Goal: Task Accomplishment & Management: Use online tool/utility

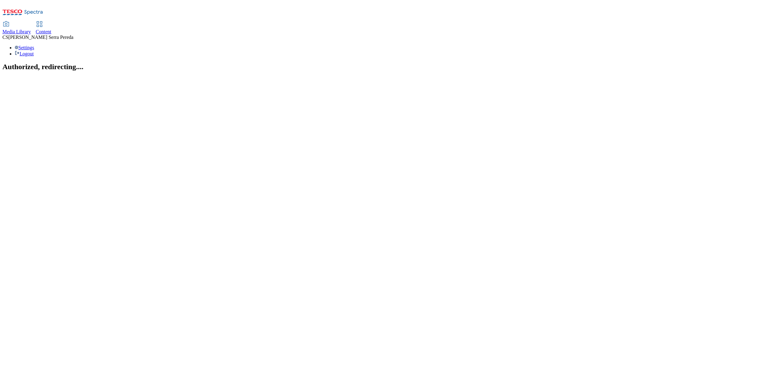
click at [51, 29] on span "Content" at bounding box center [44, 31] width 16 height 5
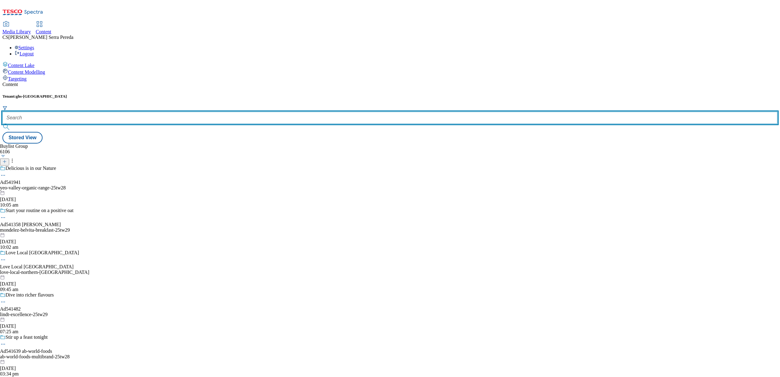
click at [137, 112] on input "text" at bounding box center [389, 118] width 775 height 12
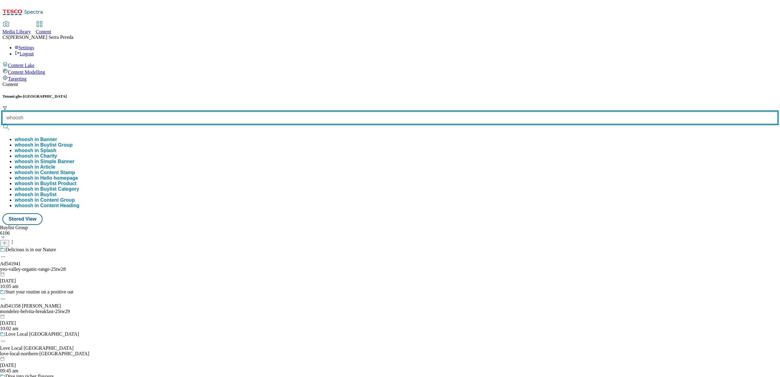
type input "whoosh"
click at [2, 124] on button "submit" at bounding box center [6, 127] width 9 height 6
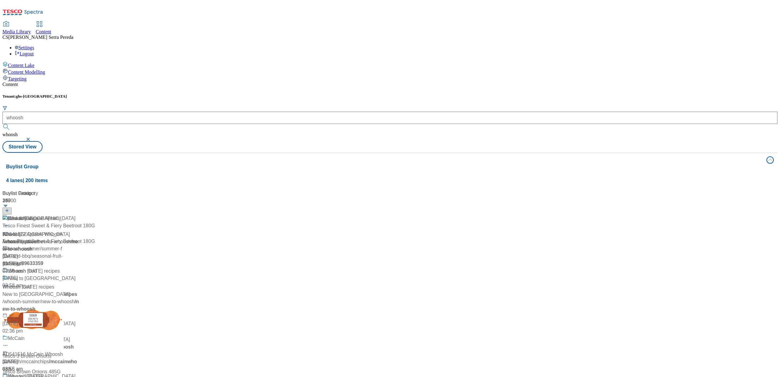
click at [190, 82] on div "Content Tenant: ghs-uk whoosh whoosh Stored View Buylist Group 4 lanes | 200 it…" at bounding box center [389, 251] width 775 height 338
click at [26, 215] on div "Whoosh" at bounding box center [17, 218] width 18 height 7
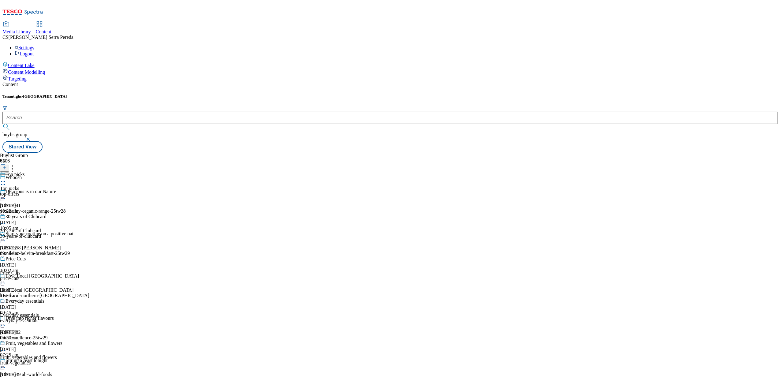
scroll to position [306, 0]
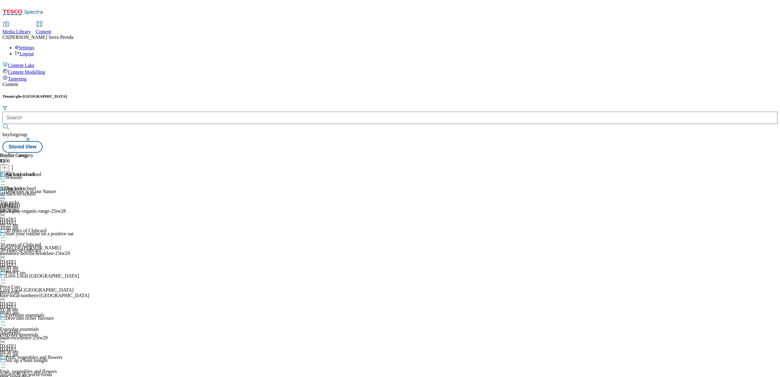
click at [41, 191] on div "all-back-to-school" at bounding box center [20, 194] width 41 height 6
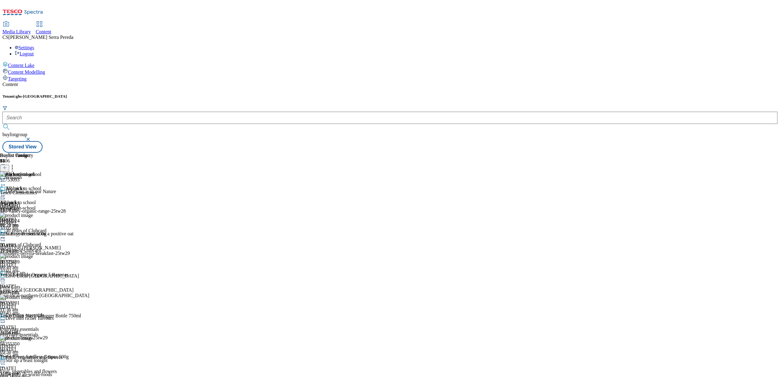
click at [7, 166] on icon at bounding box center [4, 168] width 4 height 4
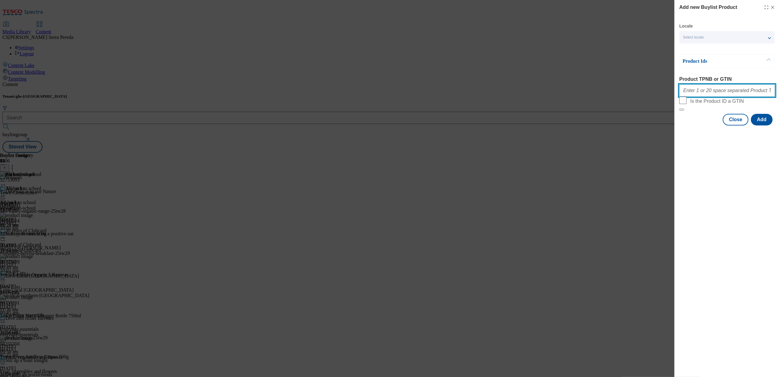
click at [745, 88] on input "Product TPNB or GTIN" at bounding box center [727, 90] width 96 height 12
paste input "57498008 58430940 79839448 92973067 93048735 91888878 93986603 85509024 5674125…"
type input "57498008 58430940 79839448 92973067 93048735 91888878 93986603 85509024 5674125…"
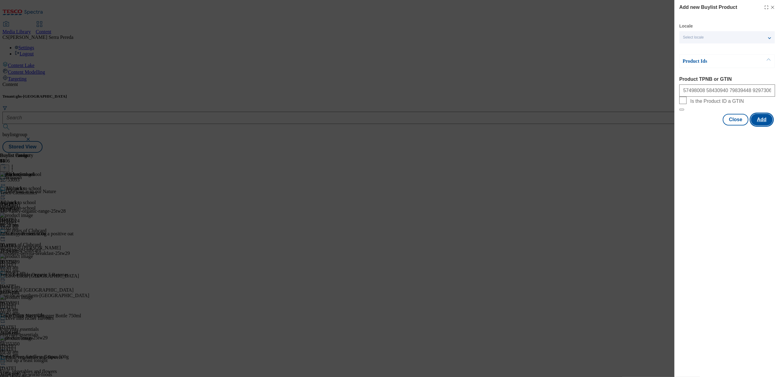
click at [760, 125] on button "Add" at bounding box center [762, 120] width 22 height 12
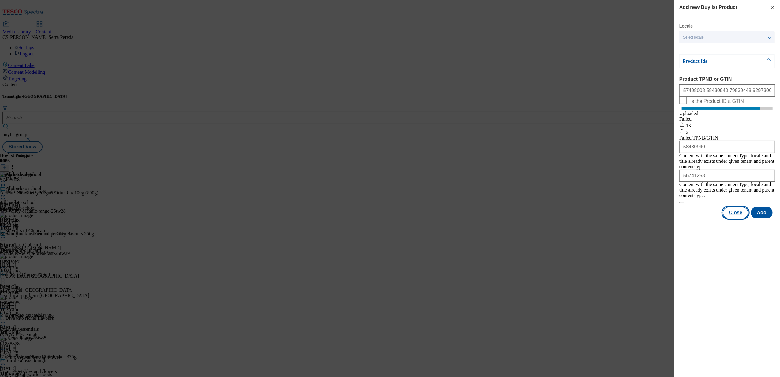
click at [739, 208] on button "Close" at bounding box center [736, 213] width 26 height 12
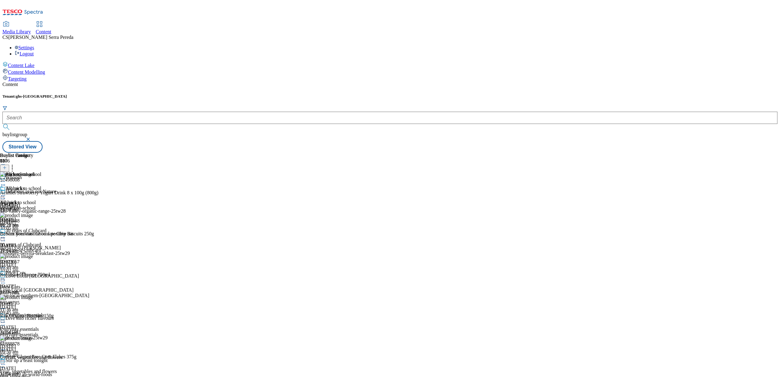
click at [15, 164] on icon at bounding box center [12, 167] width 6 height 6
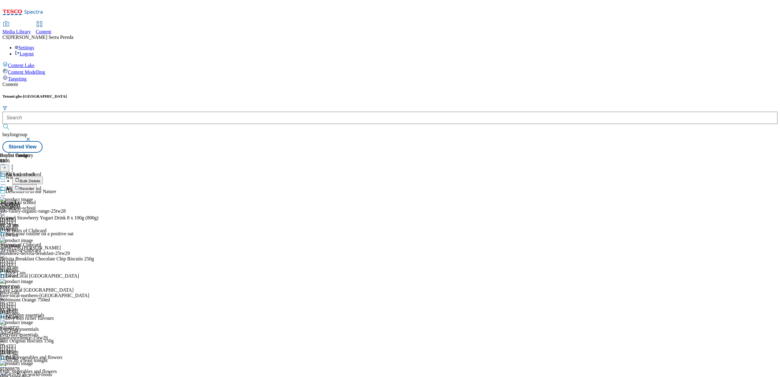
click at [37, 184] on button "Reorder" at bounding box center [24, 188] width 24 height 8
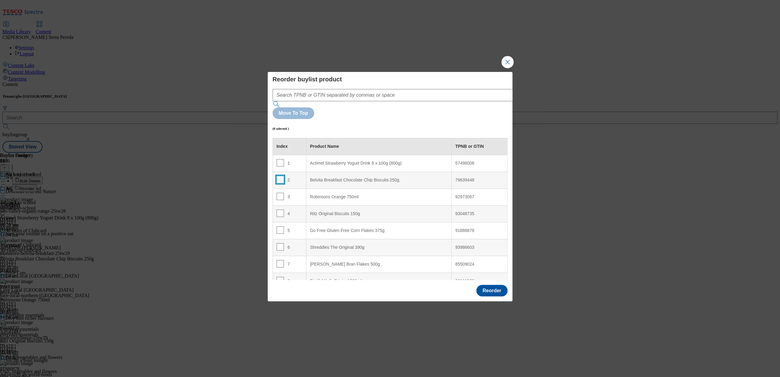
click at [279, 176] on input "Modal" at bounding box center [280, 179] width 7 height 7
checkbox input "true"
click at [279, 193] on input "Modal" at bounding box center [280, 196] width 7 height 7
checkbox input "true"
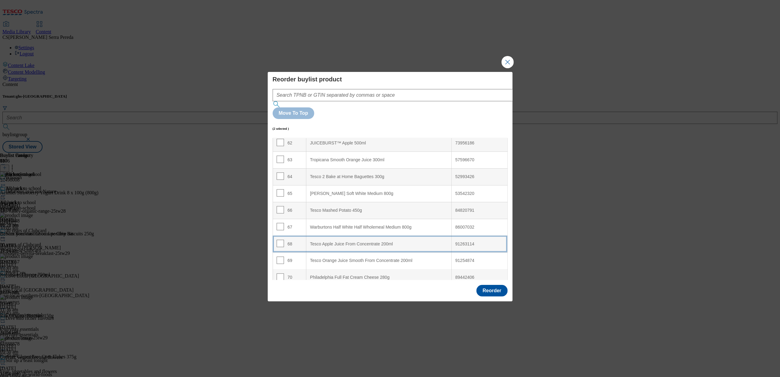
click at [330, 241] on div "Tesco Apple Juice From Concentrate 200ml" at bounding box center [379, 244] width 138 height 6
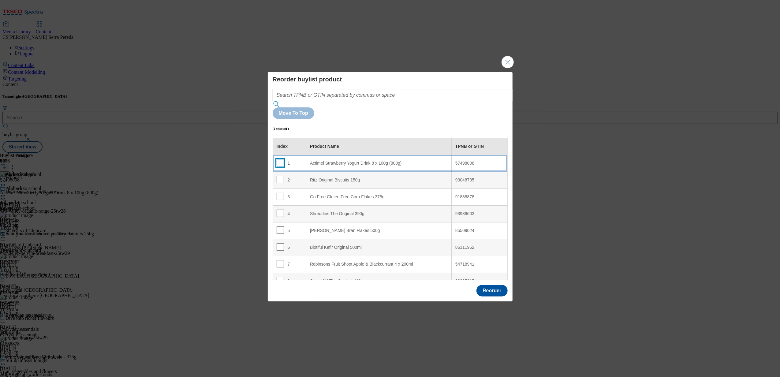
click at [282, 159] on input "Modal" at bounding box center [280, 162] width 7 height 7
checkbox input "true"
click at [278, 176] on input "Modal" at bounding box center [280, 179] width 7 height 7
checkbox input "true"
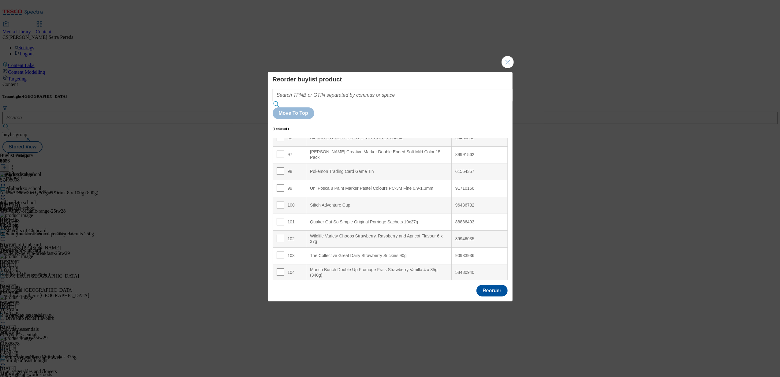
scroll to position [1676, 0]
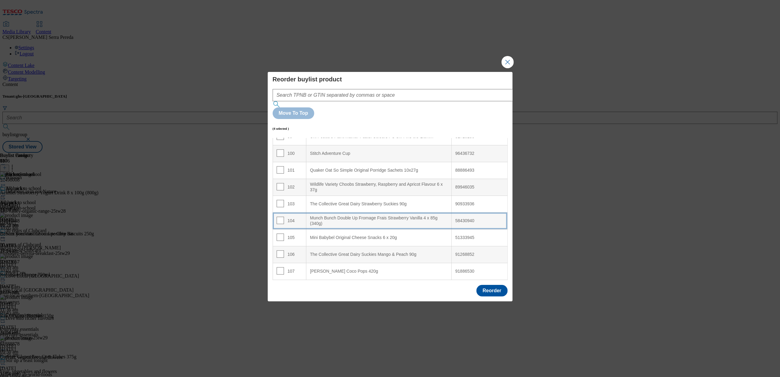
click at [333, 215] on div "Munch Bunch Double Up Fromage Frais Strawberry Vanilla 4 x 85g (340g)" at bounding box center [379, 220] width 138 height 11
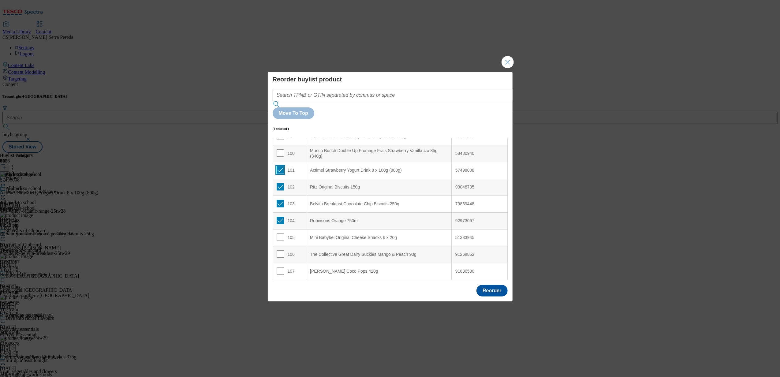
click at [279, 166] on input "Modal" at bounding box center [280, 169] width 7 height 7
checkbox input "false"
click at [279, 179] on td "102" at bounding box center [290, 187] width 34 height 17
click at [279, 183] on input "Modal" at bounding box center [280, 186] width 7 height 7
checkbox input "false"
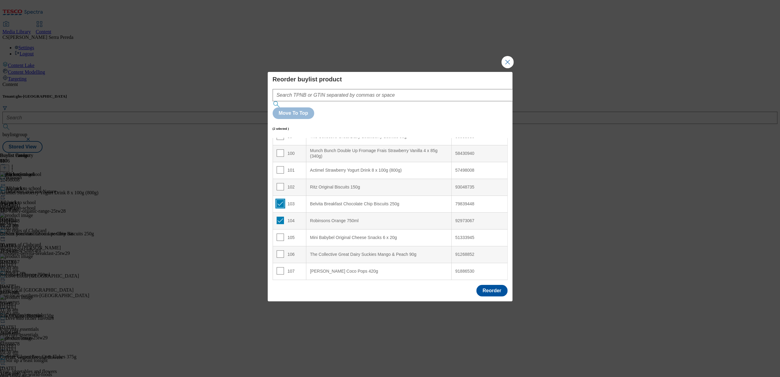
click at [280, 200] on input "Modal" at bounding box center [280, 203] width 7 height 7
checkbox input "false"
click at [279, 217] on input "Modal" at bounding box center [280, 220] width 7 height 7
checkbox input "false"
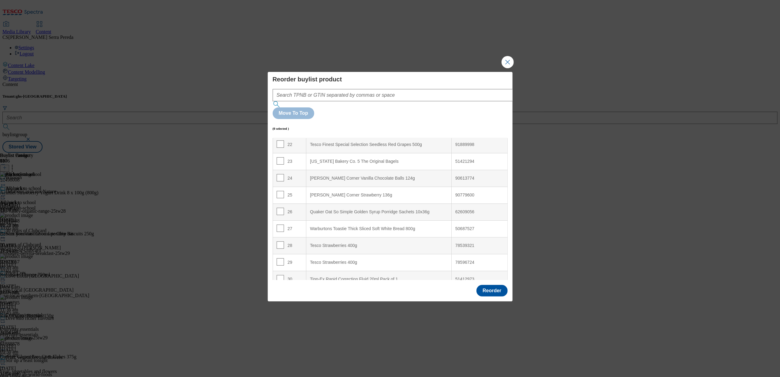
scroll to position [0, 0]
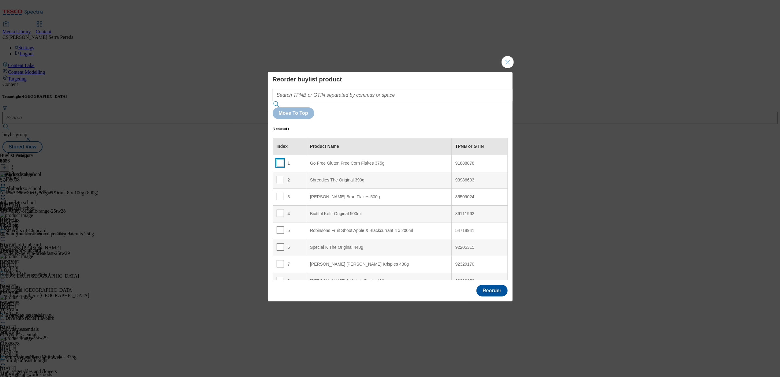
click at [282, 159] on input "Modal" at bounding box center [280, 162] width 7 height 7
checkbox input "true"
click at [279, 176] on input "Modal" at bounding box center [280, 179] width 7 height 7
checkbox input "true"
click at [278, 193] on input "Modal" at bounding box center [280, 196] width 7 height 7
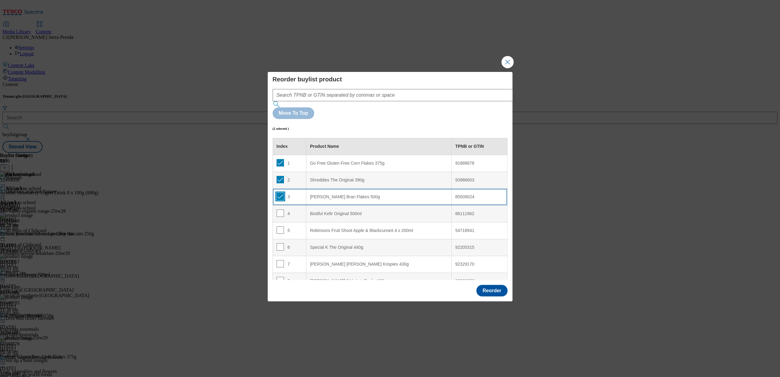
checkbox input "true"
click at [280, 210] on input "Modal" at bounding box center [280, 213] width 7 height 7
checkbox input "true"
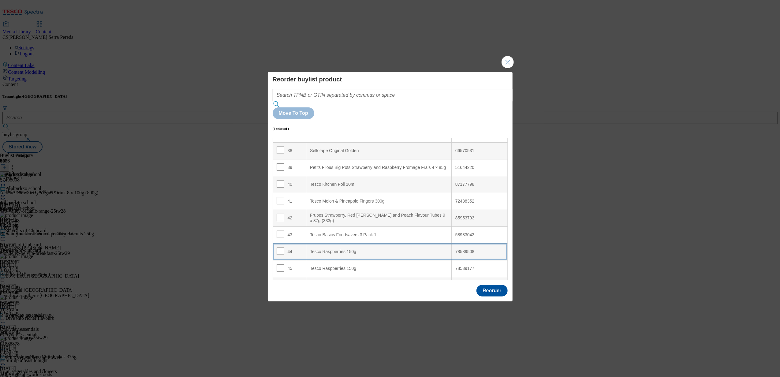
scroll to position [636, 0]
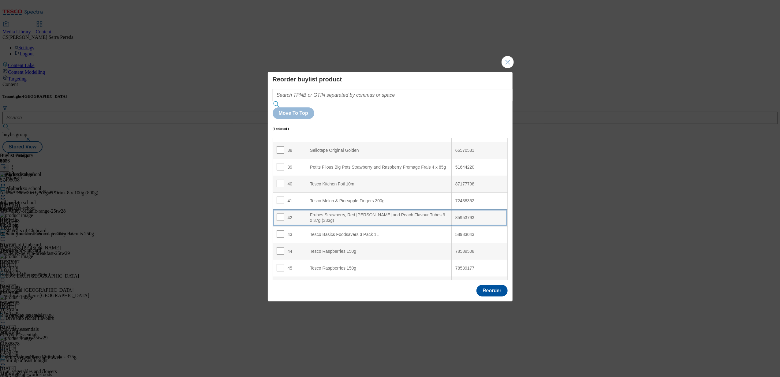
click at [326, 212] on div "Frubes Strawberry, Red [PERSON_NAME] and Peach Flavour Tubes 9 x 37g (333g)" at bounding box center [379, 217] width 138 height 11
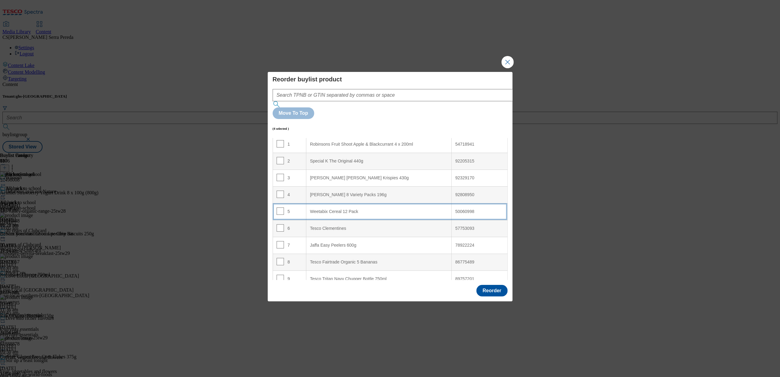
scroll to position [0, 0]
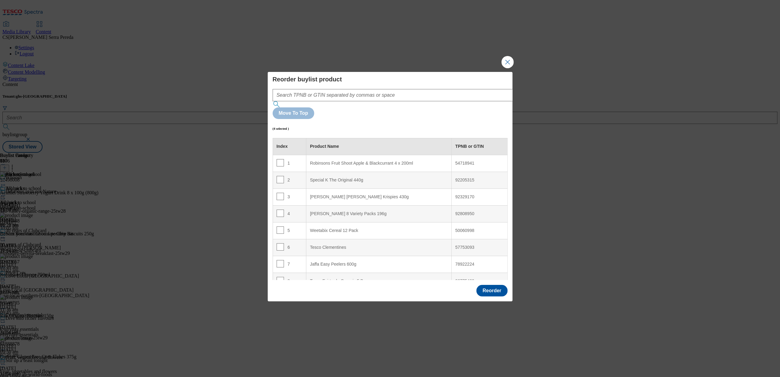
click at [285, 127] on h6 "(4 selected )" at bounding box center [281, 129] width 17 height 4
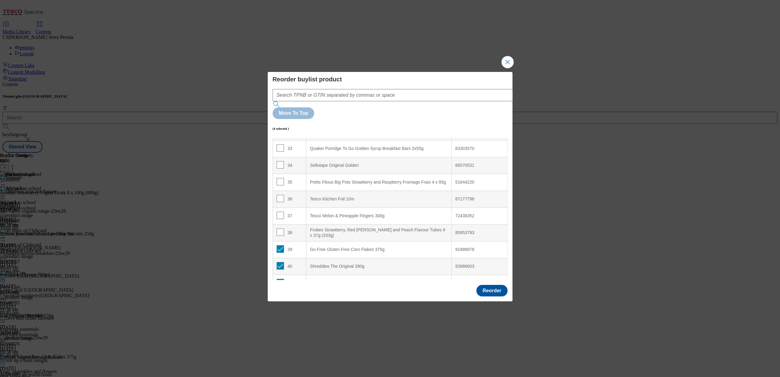
scroll to position [553, 0]
click at [278, 246] on input "Modal" at bounding box center [280, 249] width 7 height 7
checkbox input "false"
click at [279, 263] on input "Modal" at bounding box center [280, 266] width 7 height 7
checkbox input "false"
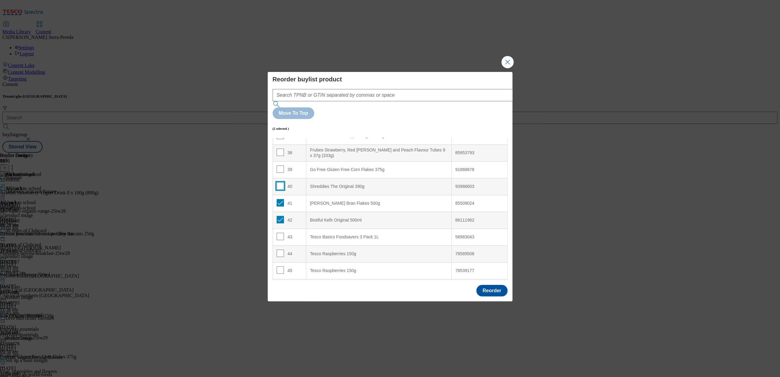
scroll to position [633, 0]
click at [279, 199] on input "Modal" at bounding box center [280, 202] width 7 height 7
checkbox input "false"
click at [278, 216] on input "Modal" at bounding box center [280, 219] width 7 height 7
checkbox input "false"
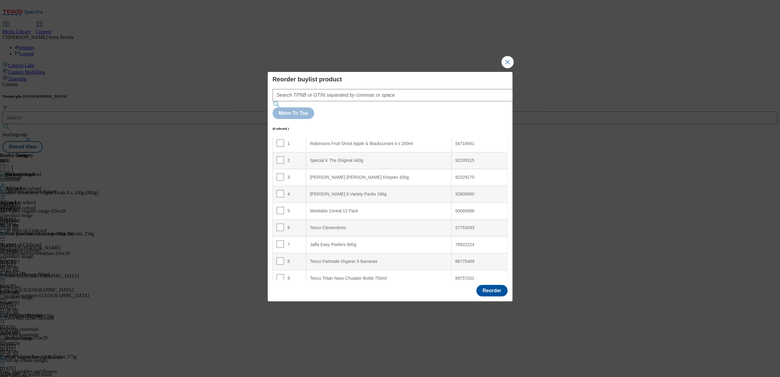
scroll to position [0, 0]
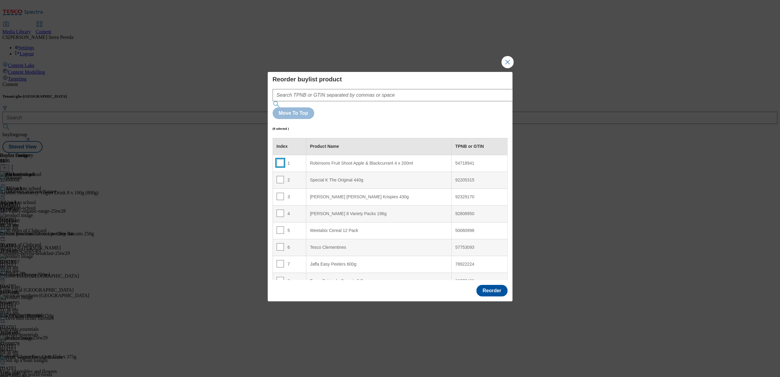
click at [281, 159] on input "Modal" at bounding box center [280, 162] width 7 height 7
checkbox input "true"
click at [279, 176] on input "Modal" at bounding box center [280, 179] width 7 height 7
checkbox input "true"
click at [279, 193] on input "Modal" at bounding box center [280, 196] width 7 height 7
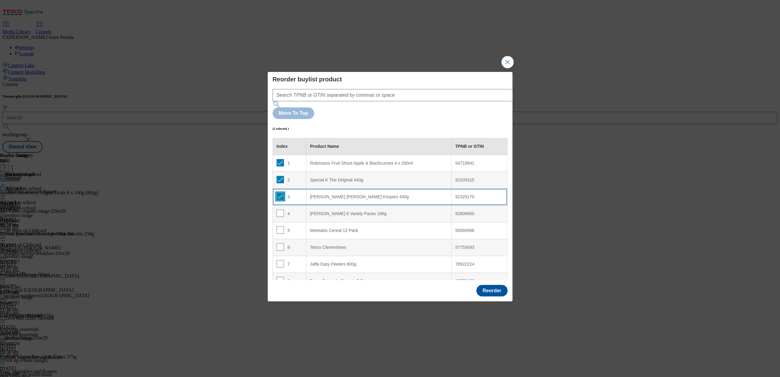
checkbox input "true"
click at [278, 210] on input "Modal" at bounding box center [280, 213] width 7 height 7
checkbox input "true"
click at [278, 226] on input "Modal" at bounding box center [280, 229] width 7 height 7
checkbox input "true"
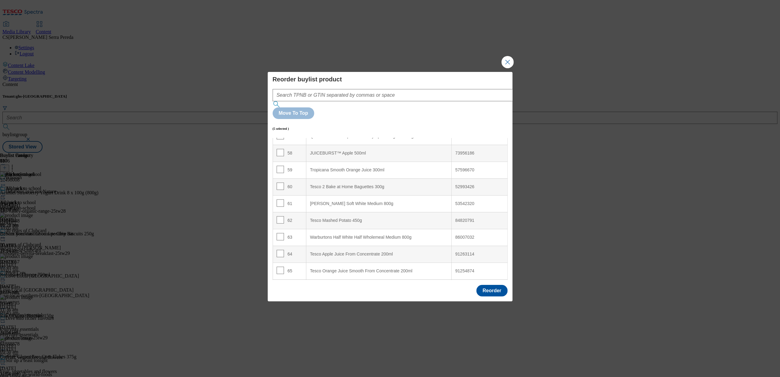
scroll to position [1280, 0]
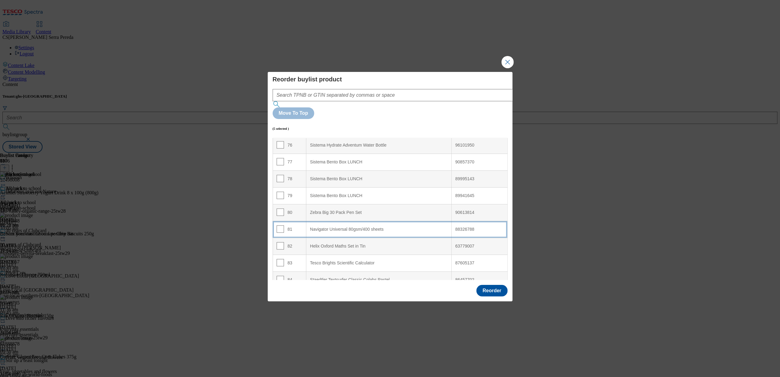
click at [330, 227] on div "Navigator Universal 80gsm/400 sheets" at bounding box center [379, 230] width 138 height 6
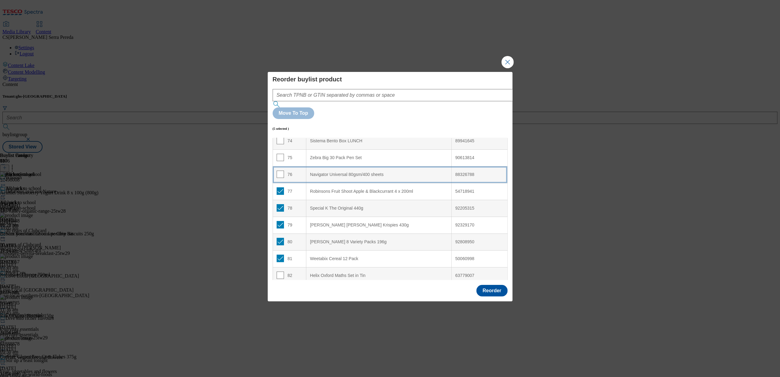
scroll to position [1251, 0]
click at [278, 187] on input "Modal" at bounding box center [280, 190] width 7 height 7
checkbox input "false"
click at [277, 204] on input "Modal" at bounding box center [280, 207] width 7 height 7
checkbox input "false"
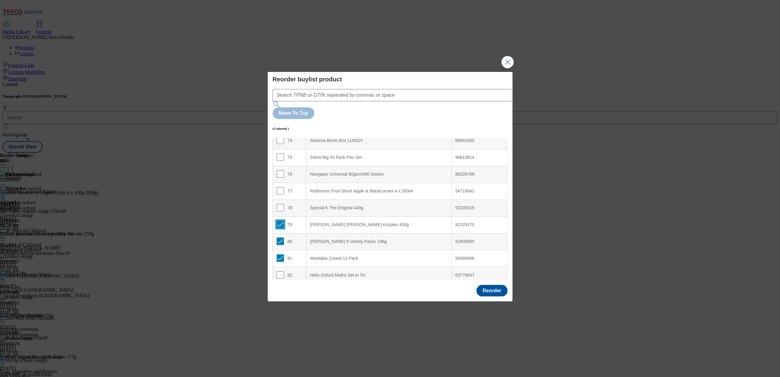
click at [279, 221] on input "Modal" at bounding box center [280, 224] width 7 height 7
checkbox input "false"
click at [280, 237] on input "Modal" at bounding box center [280, 240] width 7 height 7
checkbox input "false"
click at [280, 254] on input "Modal" at bounding box center [280, 257] width 7 height 7
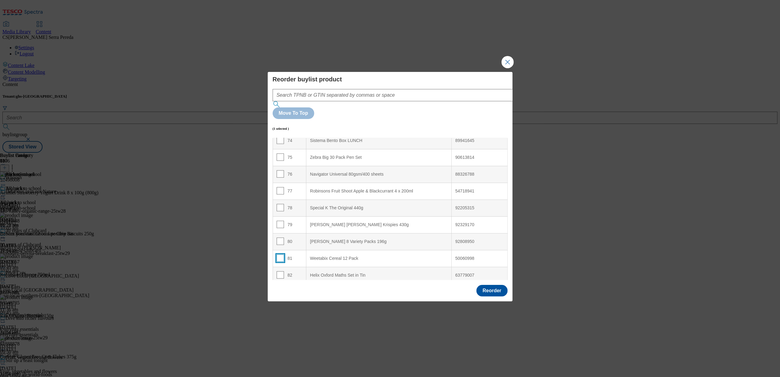
checkbox input "false"
click at [505, 68] on button "Close Modal" at bounding box center [508, 62] width 12 height 12
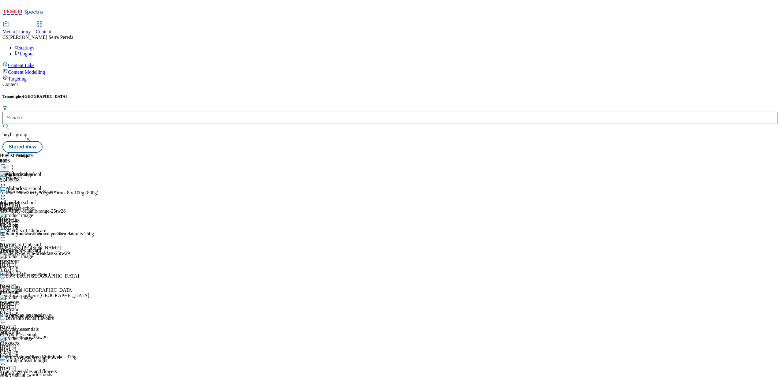
click at [7, 166] on icon at bounding box center [4, 168] width 4 height 4
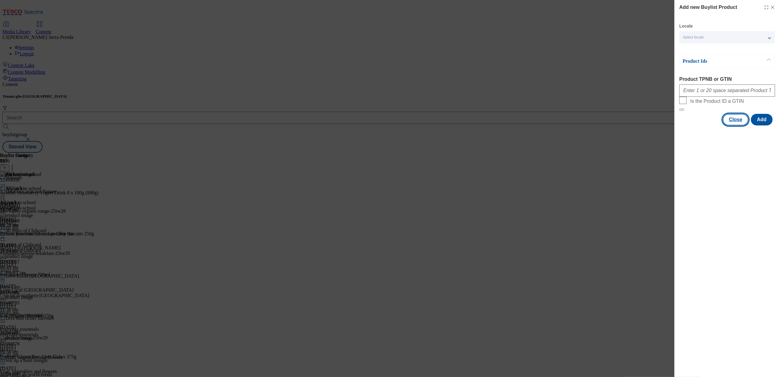
click at [733, 125] on button "Close" at bounding box center [736, 120] width 26 height 12
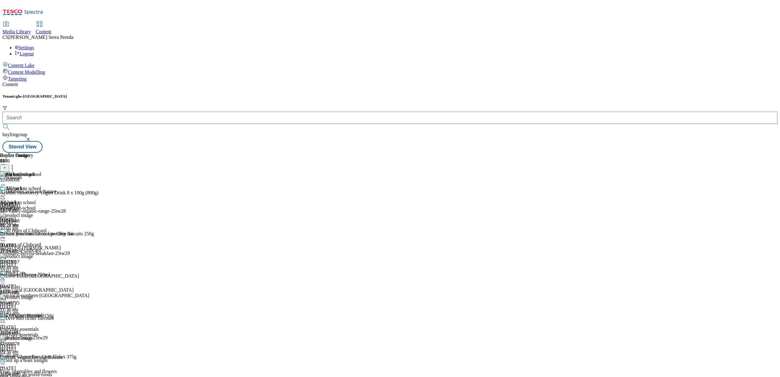
click at [15, 164] on icon at bounding box center [12, 167] width 6 height 6
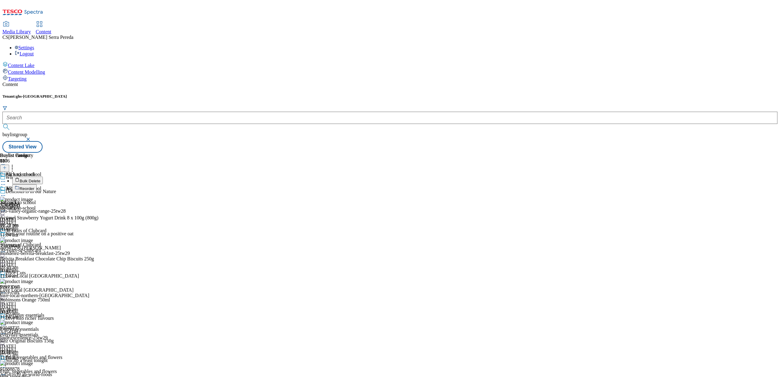
click at [37, 184] on button "Reorder" at bounding box center [24, 188] width 24 height 8
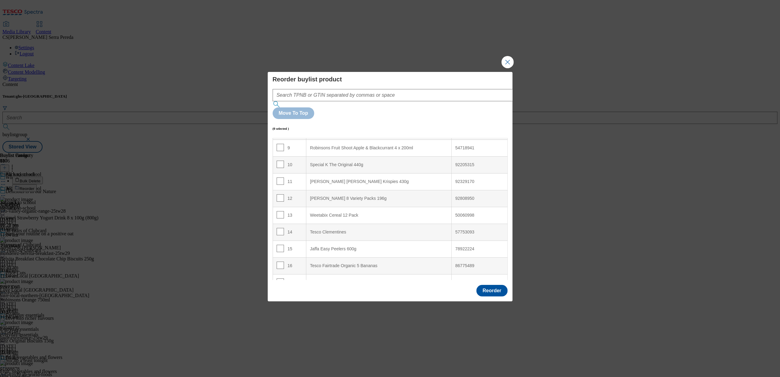
scroll to position [151, 0]
click at [282, 177] on input "Modal" at bounding box center [280, 180] width 7 height 7
checkbox input "true"
click at [281, 160] on input "Modal" at bounding box center [280, 163] width 7 height 7
checkbox input "true"
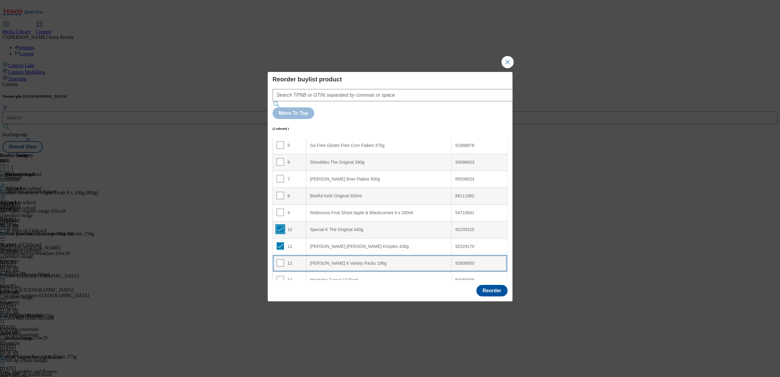
scroll to position [83, 0]
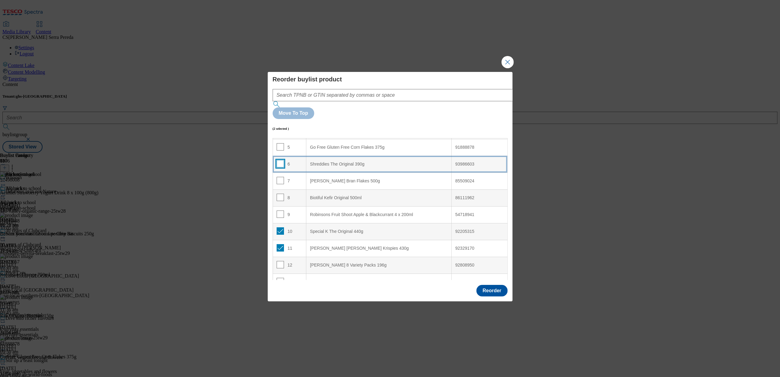
click at [278, 160] on input "Modal" at bounding box center [280, 163] width 7 height 7
checkbox input "true"
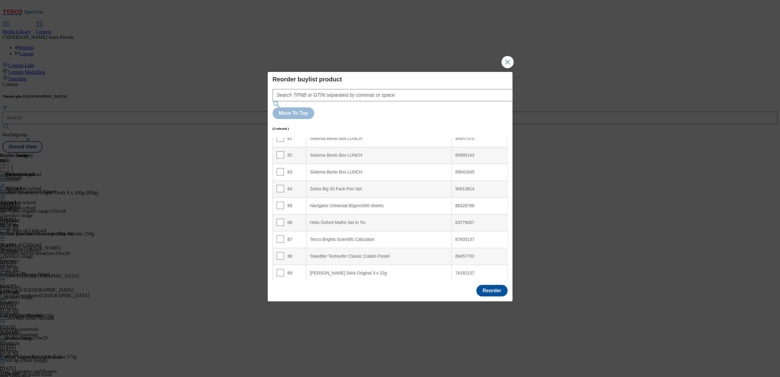
scroll to position [1532, 0]
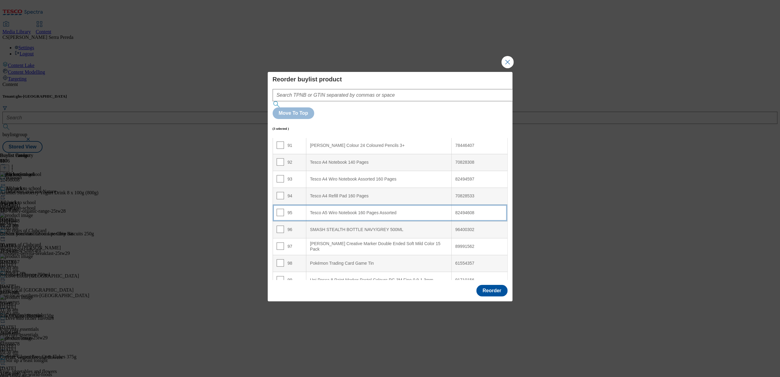
click at [312, 210] on div "Tesco A5 Wiro Notebook 160 Pages Assorted" at bounding box center [379, 213] width 138 height 6
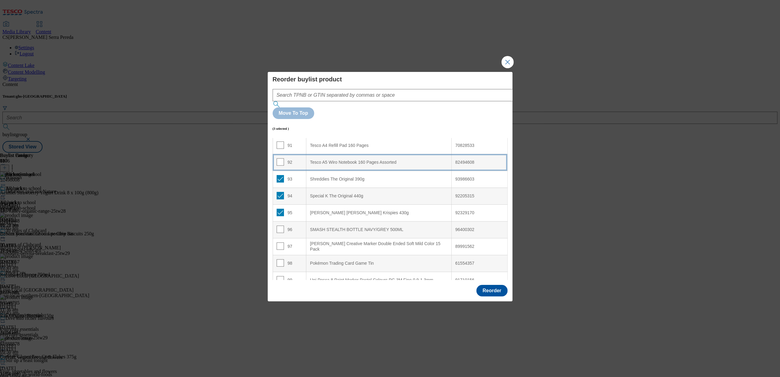
scroll to position [1482, 0]
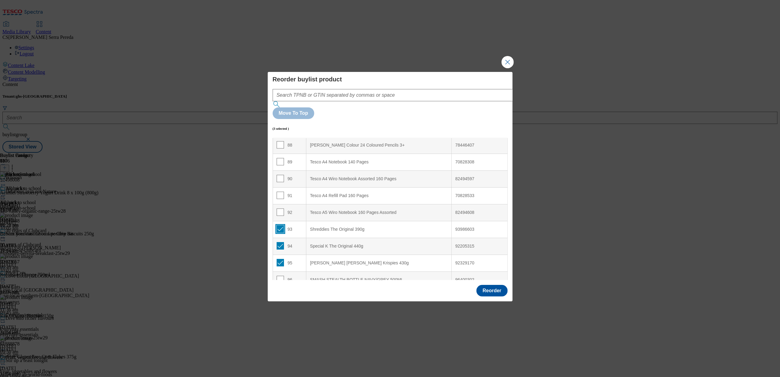
click at [279, 225] on input "Modal" at bounding box center [280, 228] width 7 height 7
checkbox input "false"
click at [281, 242] on input "Modal" at bounding box center [280, 245] width 7 height 7
checkbox input "false"
click at [281, 259] on input "Modal" at bounding box center [280, 262] width 7 height 7
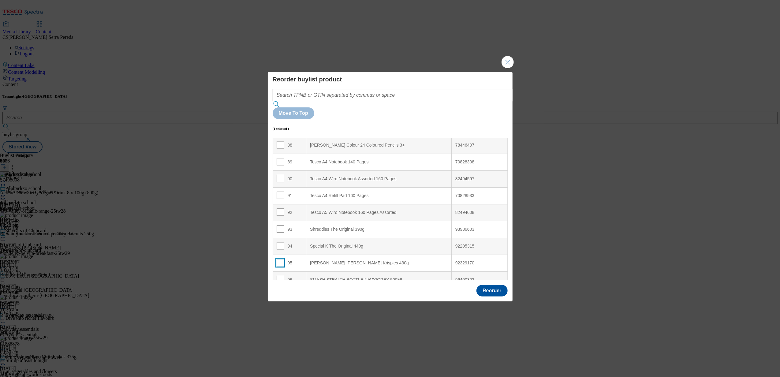
checkbox input "false"
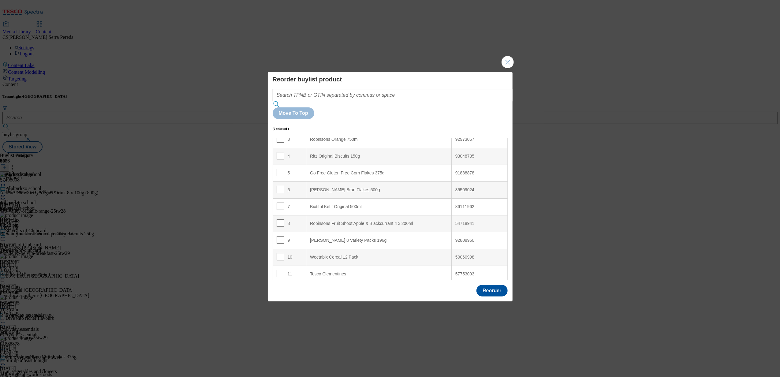
scroll to position [0, 0]
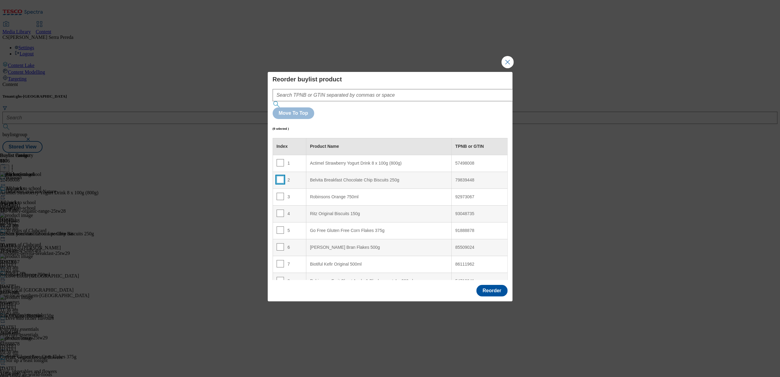
click at [280, 176] on input "Modal" at bounding box center [280, 179] width 7 height 7
checkbox input "true"
click at [278, 210] on input "Modal" at bounding box center [280, 213] width 7 height 7
checkbox input "true"
click at [279, 226] on input "Modal" at bounding box center [280, 229] width 7 height 7
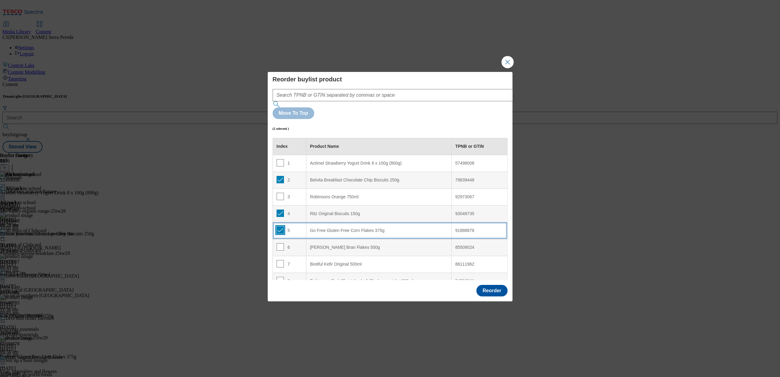
checkbox input "true"
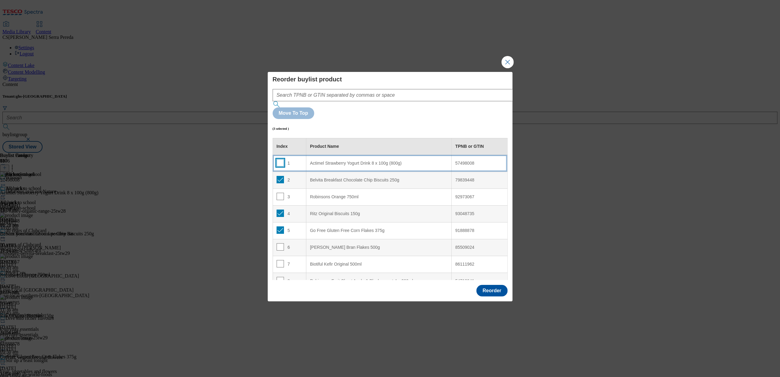
click at [280, 159] on input "Modal" at bounding box center [280, 162] width 7 height 7
checkbox input "true"
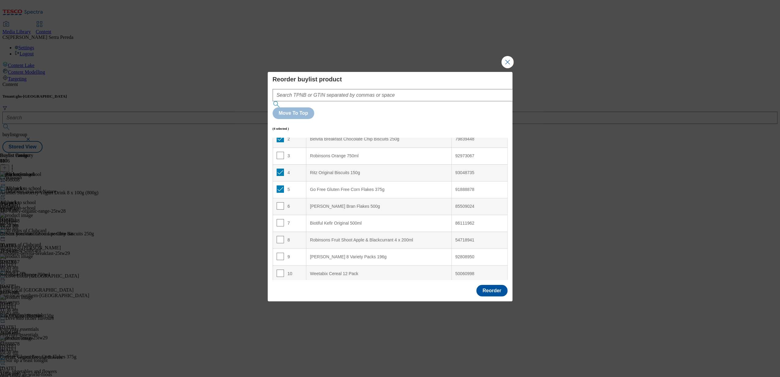
scroll to position [42, 0]
click at [280, 151] on input "Modal" at bounding box center [280, 154] width 7 height 7
checkbox input "true"
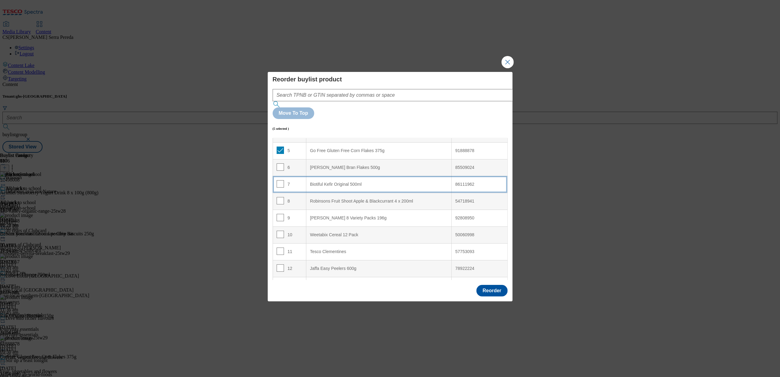
scroll to position [81, 0]
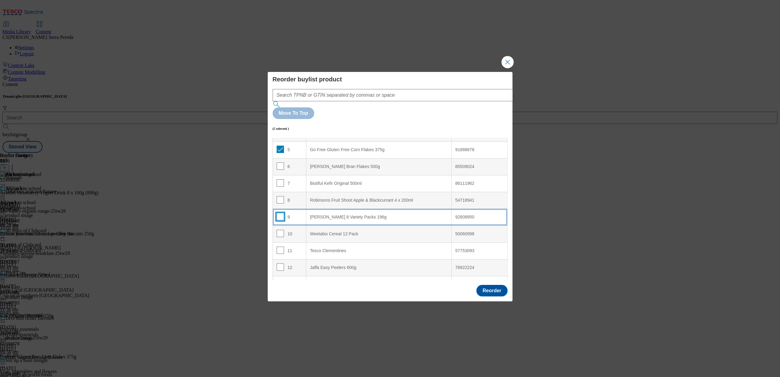
click at [280, 213] on input "Modal" at bounding box center [280, 216] width 7 height 7
checkbox input "true"
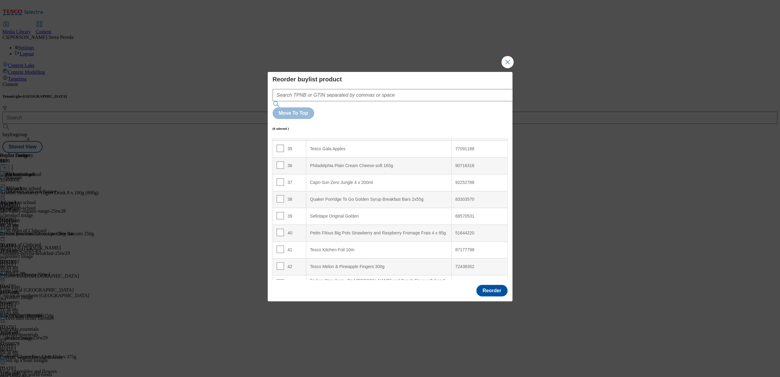
scroll to position [587, 0]
click at [331, 196] on div "Quaker Porridge To Go Golden Syrup Breakfast Bars 2x55g" at bounding box center [379, 199] width 138 height 6
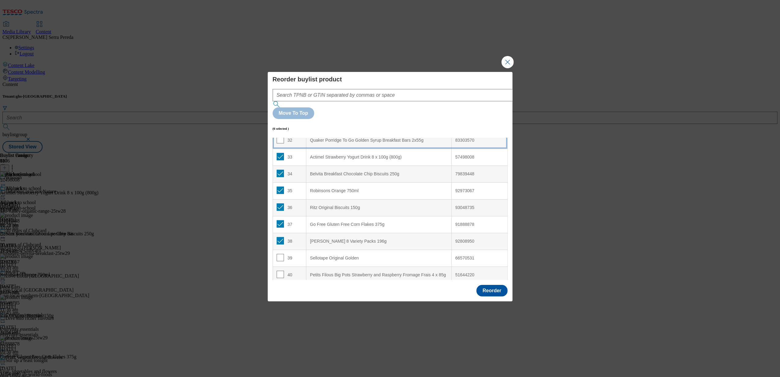
scroll to position [546, 0]
click at [278, 147] on td "33" at bounding box center [290, 155] width 34 height 17
click at [278, 151] on input "Modal" at bounding box center [280, 154] width 7 height 7
checkbox input "false"
click at [278, 168] on input "Modal" at bounding box center [280, 171] width 7 height 7
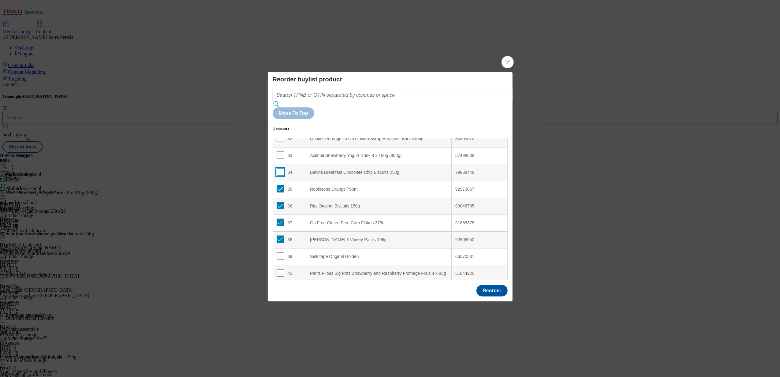
checkbox input "false"
click at [279, 185] on input "Modal" at bounding box center [280, 188] width 7 height 7
checkbox input "false"
click at [279, 202] on input "Modal" at bounding box center [280, 205] width 7 height 7
checkbox input "false"
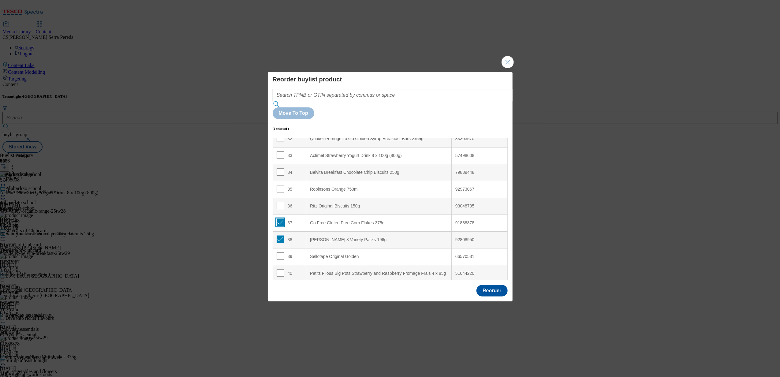
click at [279, 219] on input "Modal" at bounding box center [280, 222] width 7 height 7
checkbox input "false"
click at [281, 236] on input "Modal" at bounding box center [280, 239] width 7 height 7
checkbox input "false"
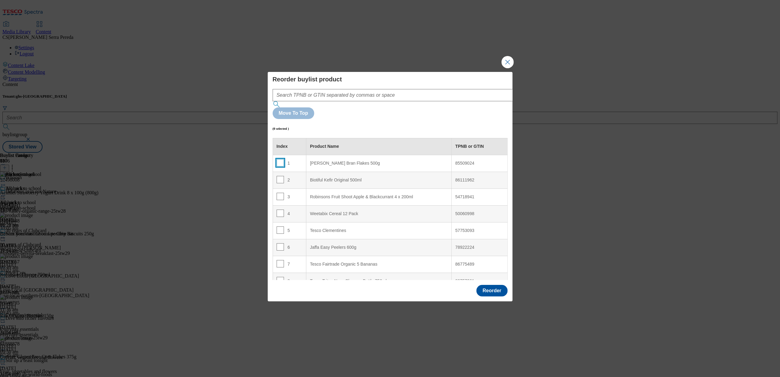
click at [279, 159] on input "Modal" at bounding box center [280, 162] width 7 height 7
checkbox input "true"
click at [278, 176] on input "Modal" at bounding box center [280, 179] width 7 height 7
checkbox input "true"
click at [278, 193] on input "Modal" at bounding box center [280, 196] width 7 height 7
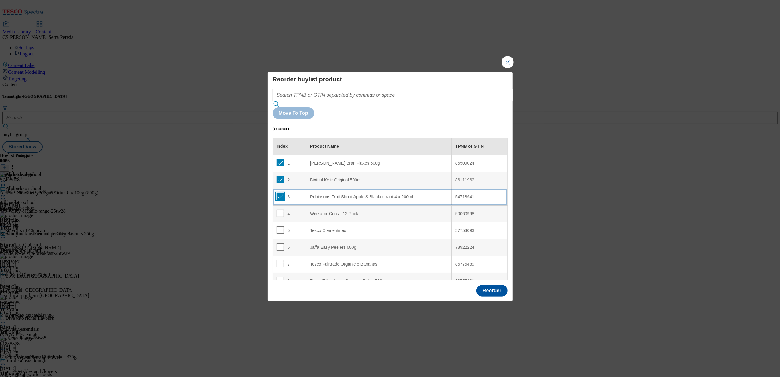
checkbox input "true"
click at [278, 210] on input "Modal" at bounding box center [280, 213] width 7 height 7
checkbox input "true"
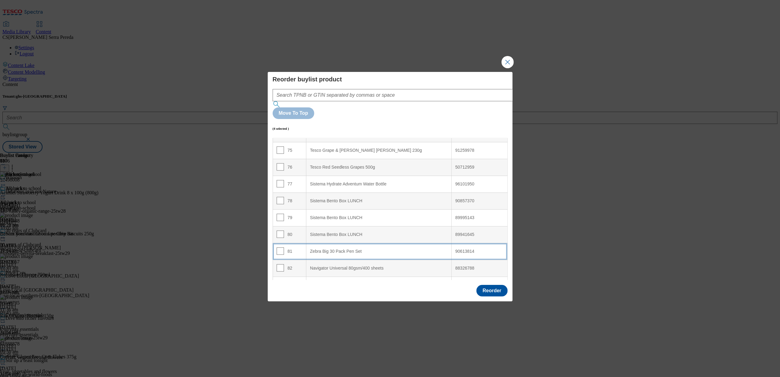
scroll to position [1258, 0]
click at [340, 233] on div "Sistema Bento Box LUNCH" at bounding box center [379, 236] width 138 height 6
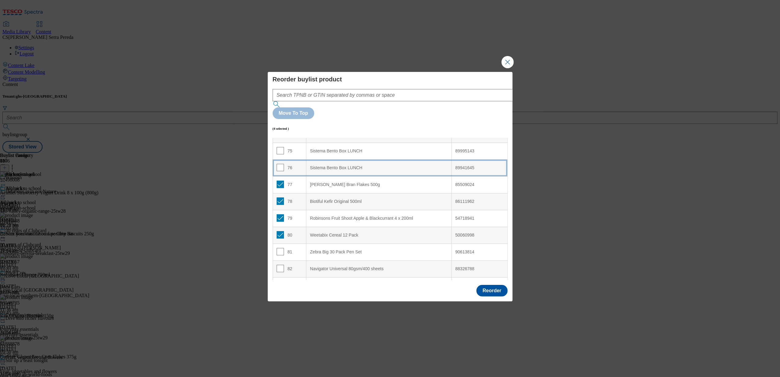
scroll to position [1190, 0]
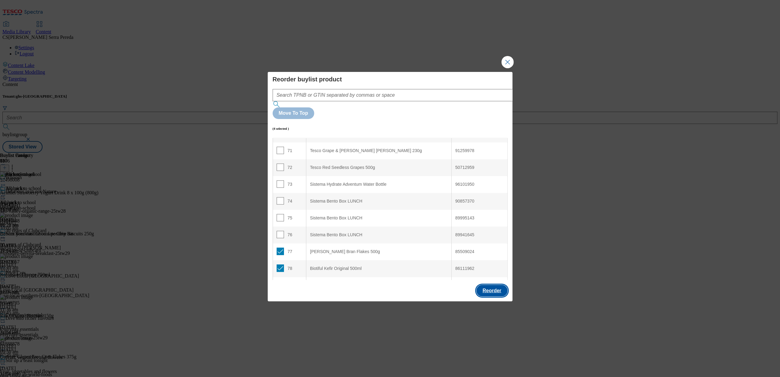
click at [483, 285] on button "Reorder" at bounding box center [491, 291] width 31 height 12
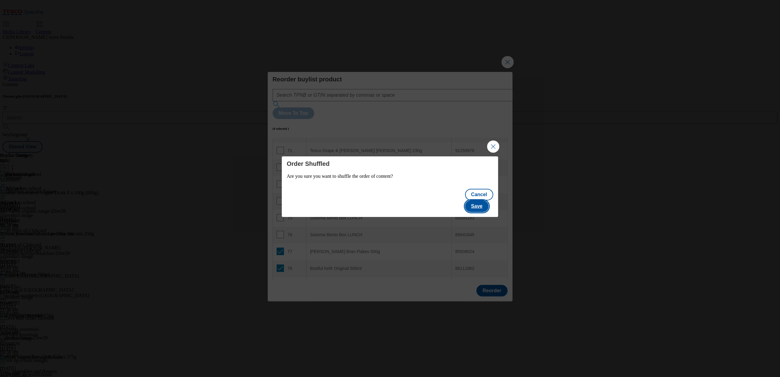
click at [484, 200] on button "Save" at bounding box center [477, 206] width 24 height 12
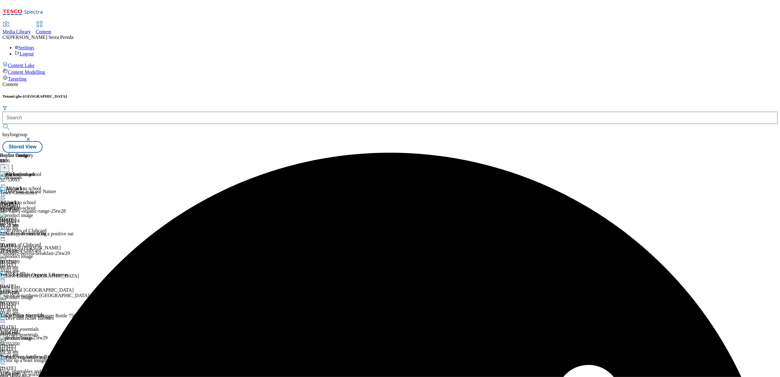
click at [5, 166] on line at bounding box center [5, 167] width 0 height 3
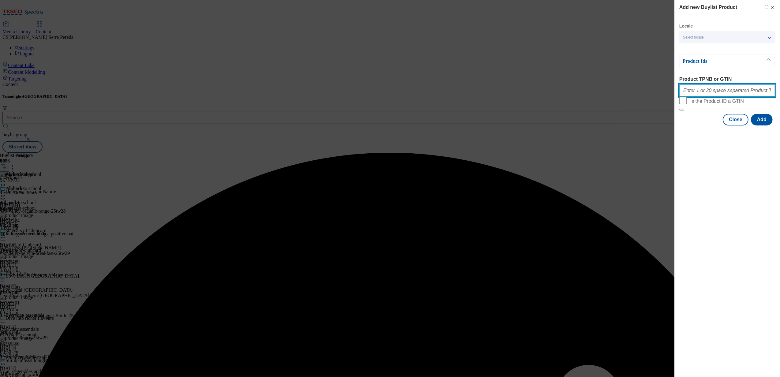
click at [752, 93] on input "Product TPNB or GTIN" at bounding box center [727, 90] width 96 height 12
paste input "92609229 85953793 92252788"
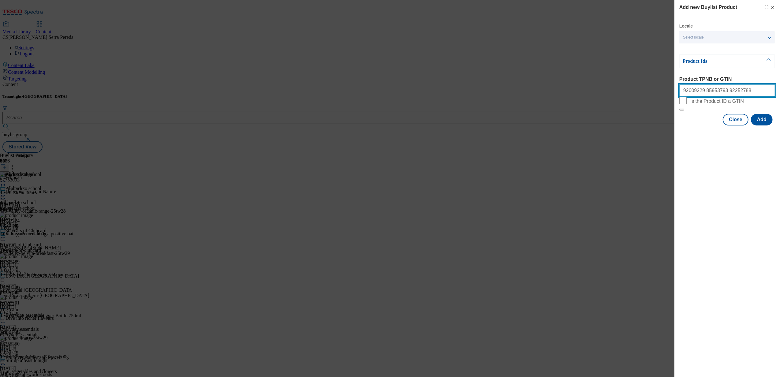
click at [739, 91] on input "92609229 85953793 92252788" at bounding box center [727, 90] width 96 height 12
paste input "58430940 90716318 77090788 89946035 51333945 86489056 90933936 78539321 86331001"
type input "92609229 85953793 92252788 58430940 90716318 77090788 89946035 51333945 8648905…"
click at [762, 125] on button "Add" at bounding box center [762, 120] width 22 height 12
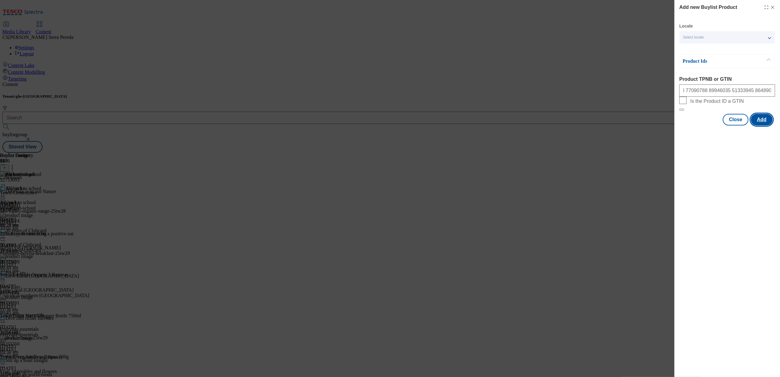
scroll to position [0, 0]
click at [740, 155] on button "Close" at bounding box center [736, 150] width 26 height 12
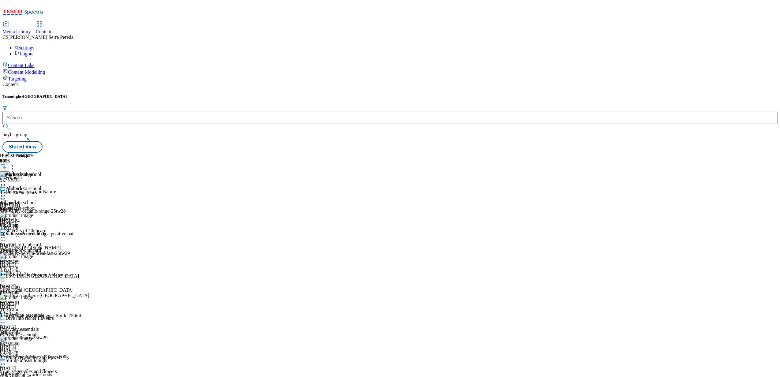
click at [96, 153] on header "Buylist Product 107" at bounding box center [48, 162] width 96 height 19
click at [15, 164] on icon at bounding box center [12, 167] width 6 height 6
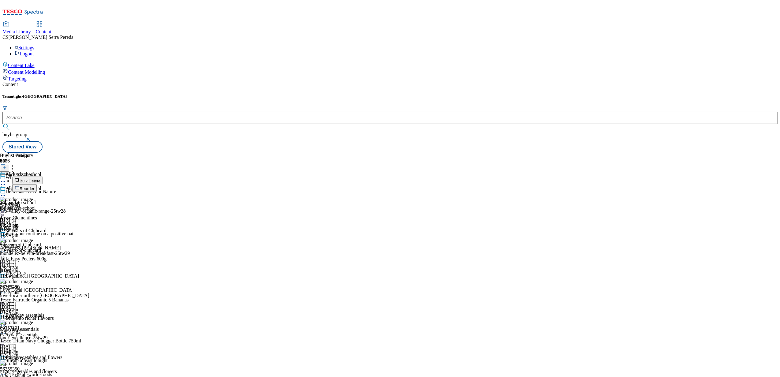
click at [37, 184] on button "Reorder" at bounding box center [24, 188] width 24 height 8
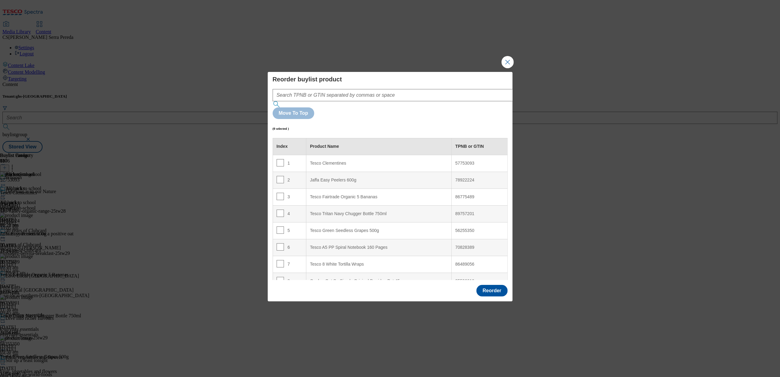
click at [439, 56] on div "Reorder buylist product Move To Top (0 selected ) Index Product Name TPNB or GT…" at bounding box center [390, 188] width 780 height 377
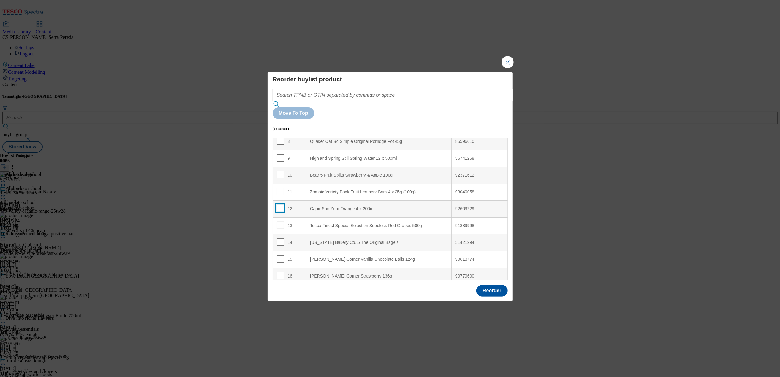
click at [279, 205] on input "Modal" at bounding box center [280, 208] width 7 height 7
checkbox input "true"
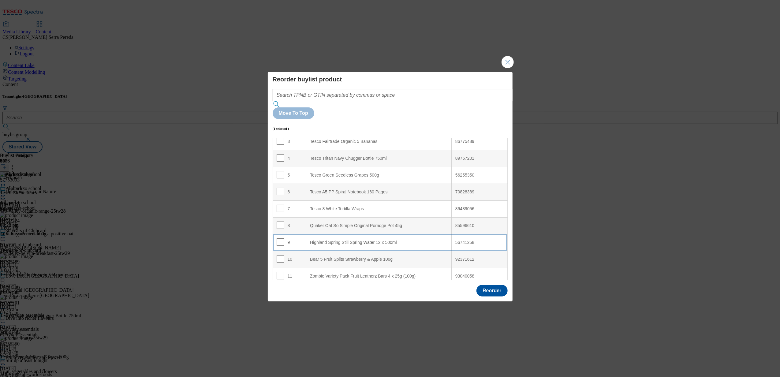
scroll to position [59, 0]
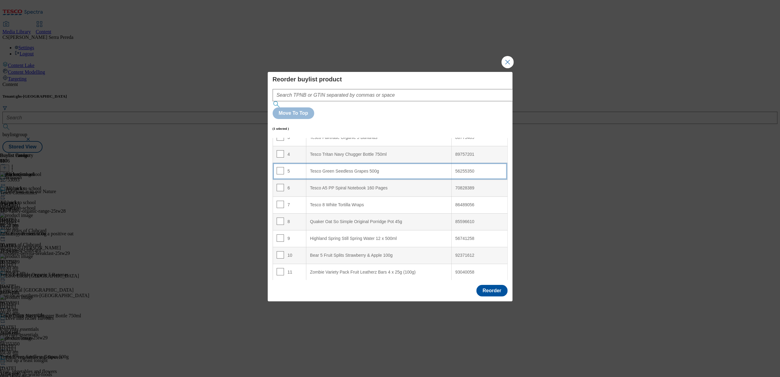
click at [358, 163] on 500g "Tesco Green Seedless Grapes 500g" at bounding box center [378, 171] width 145 height 17
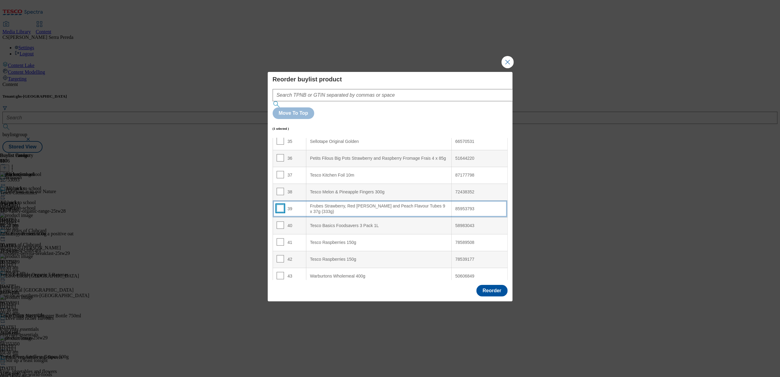
click at [279, 205] on input "Modal" at bounding box center [280, 208] width 7 height 7
checkbox input "true"
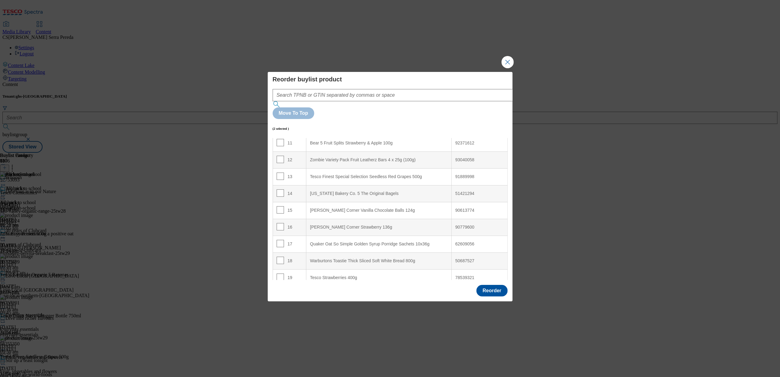
scroll to position [0, 0]
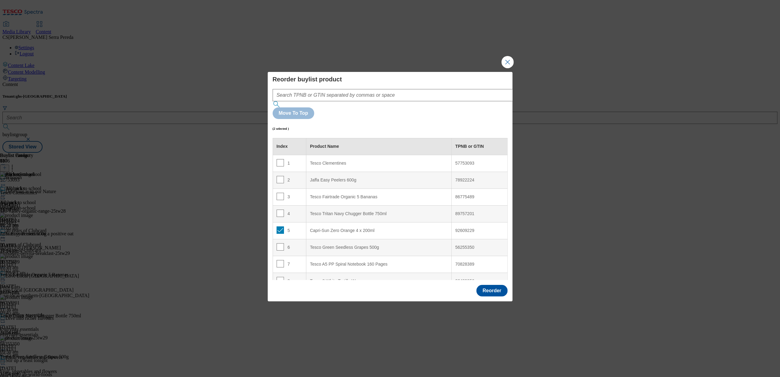
click at [354, 228] on div "Capri-Sun Zero Orange 4 x 200ml" at bounding box center [379, 231] width 138 height 6
click at [342, 211] on div "Tesco Tritan Navy Chugger Bottle 750ml" at bounding box center [379, 214] width 138 height 6
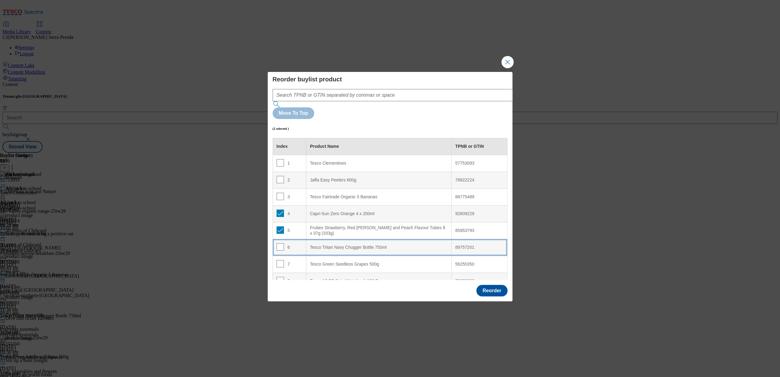
click at [306, 239] on 750ml "Tesco Tritan Navy Chugger Bottle 750ml" at bounding box center [378, 247] width 145 height 17
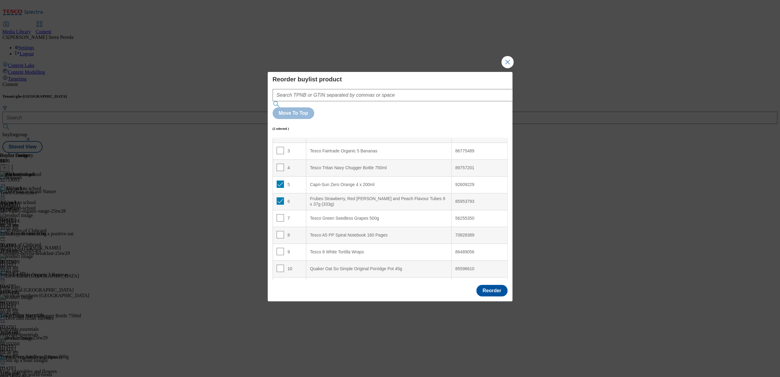
scroll to position [1676, 0]
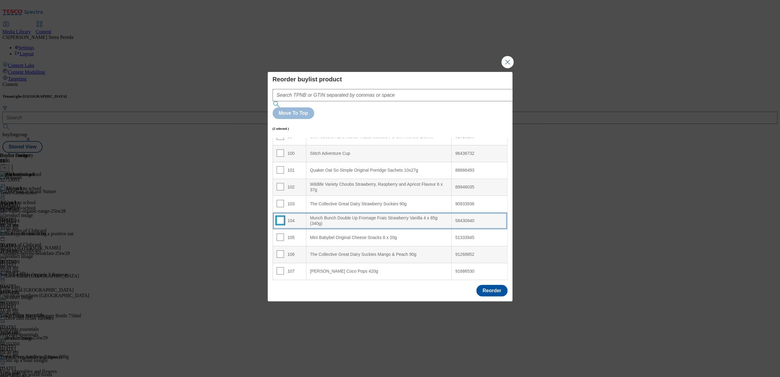
click at [278, 217] on input "Modal" at bounding box center [280, 220] width 7 height 7
checkbox input "true"
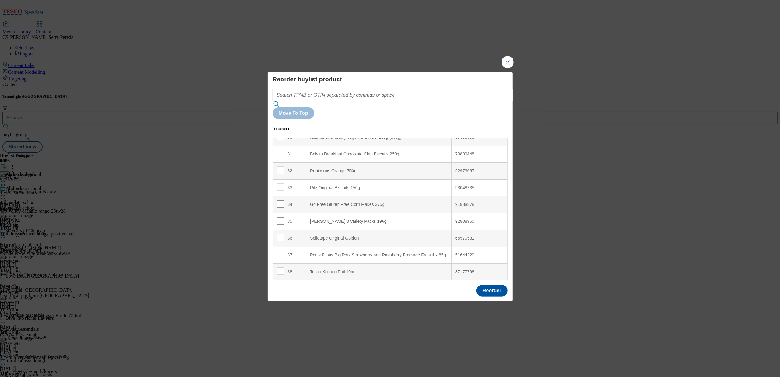
scroll to position [513, 0]
click at [340, 203] on div "Go Free Gluten Free Corn Flakes 375g" at bounding box center [379, 206] width 138 height 6
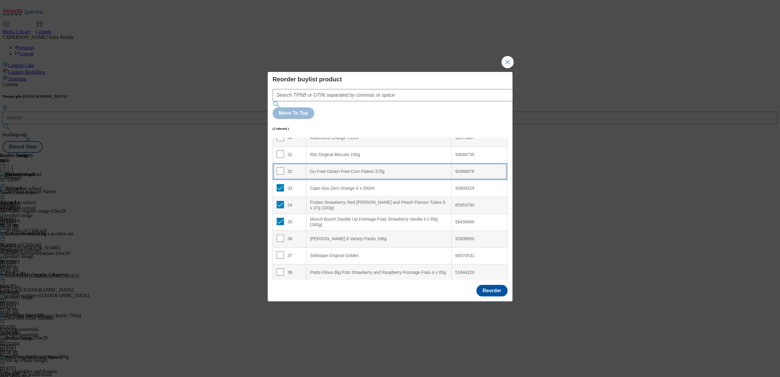
scroll to position [480, 0]
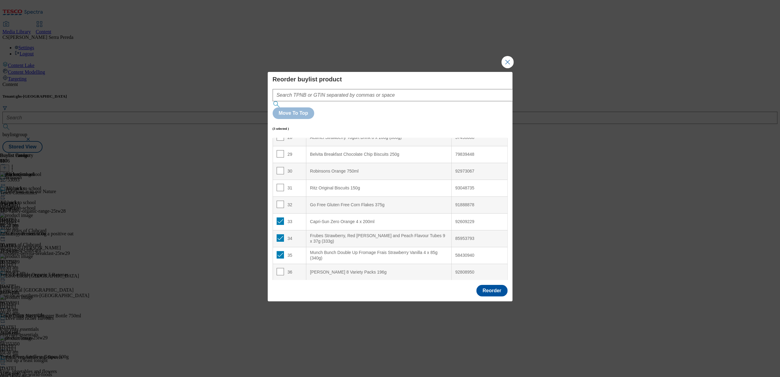
click at [284, 251] on div "35" at bounding box center [290, 255] width 26 height 9
click at [280, 251] on input "Modal" at bounding box center [280, 254] width 7 height 7
checkbox input "false"
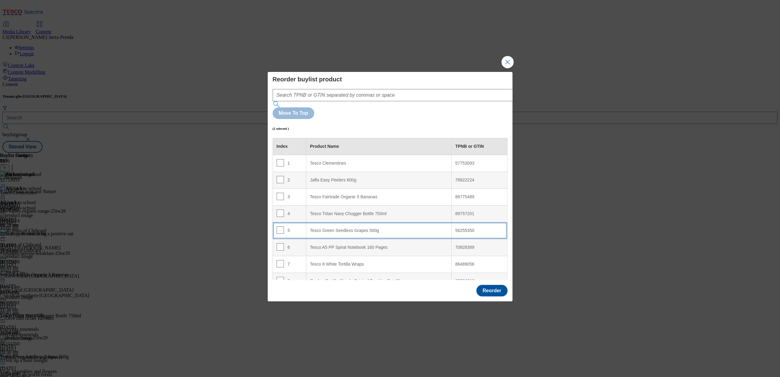
click at [347, 222] on 500g "Tesco Green Seedless Grapes 500g" at bounding box center [378, 230] width 145 height 17
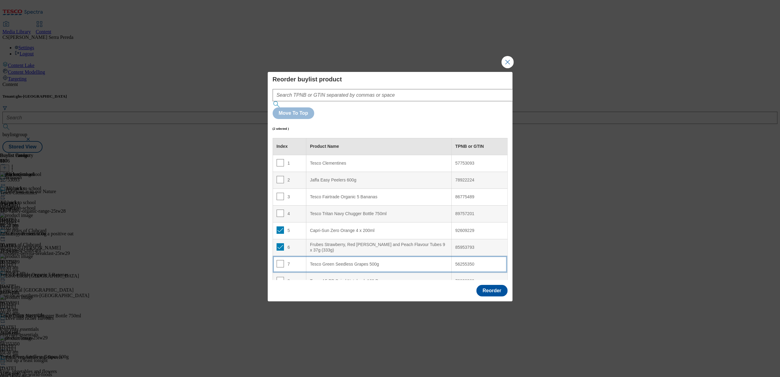
click at [336, 262] on div "Tesco Green Seedless Grapes 500g" at bounding box center [379, 265] width 138 height 6
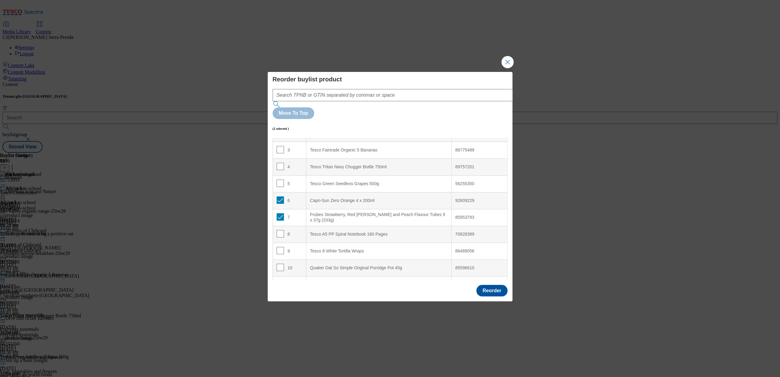
scroll to position [48, 0]
click at [281, 196] on input "Modal" at bounding box center [280, 199] width 7 height 7
checkbox input "false"
click at [280, 212] on input "Modal" at bounding box center [280, 215] width 7 height 7
checkbox input "false"
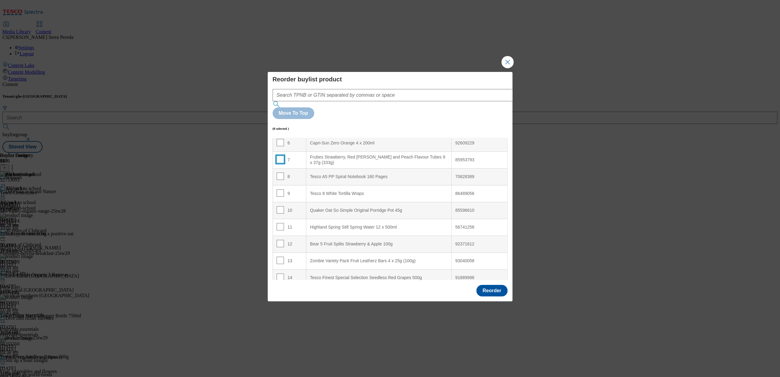
scroll to position [105, 0]
click at [281, 189] on input "Modal" at bounding box center [280, 192] width 7 height 7
checkbox input "true"
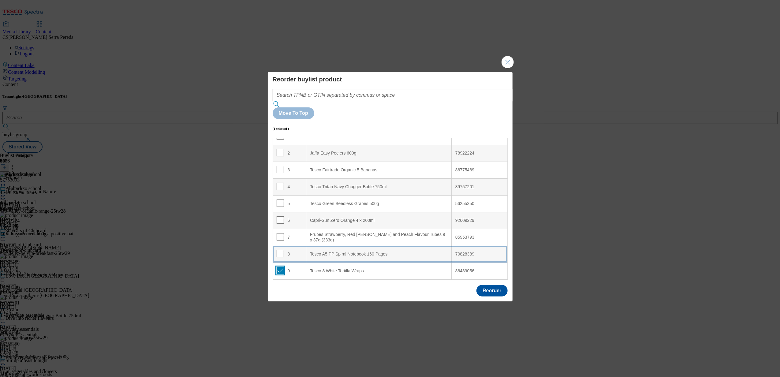
scroll to position [25, 0]
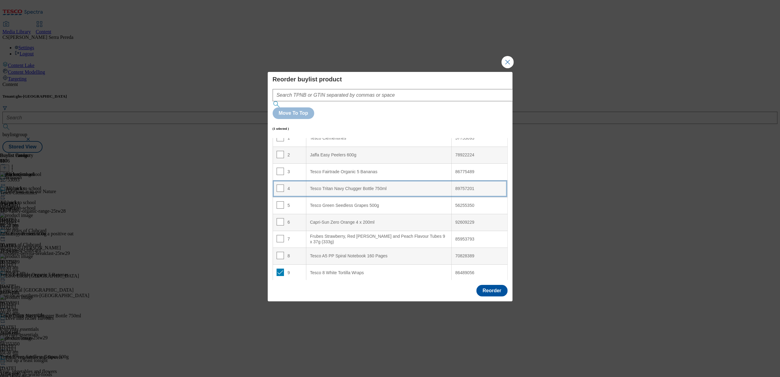
click at [342, 180] on 750ml "Tesco Tritan Navy Chugger Bottle 750ml" at bounding box center [378, 188] width 145 height 17
click at [308, 197] on 750ml "Tesco Tritan Navy Chugger Bottle 750ml" at bounding box center [378, 205] width 145 height 17
click at [280, 201] on input "Modal" at bounding box center [280, 204] width 7 height 7
checkbox input "false"
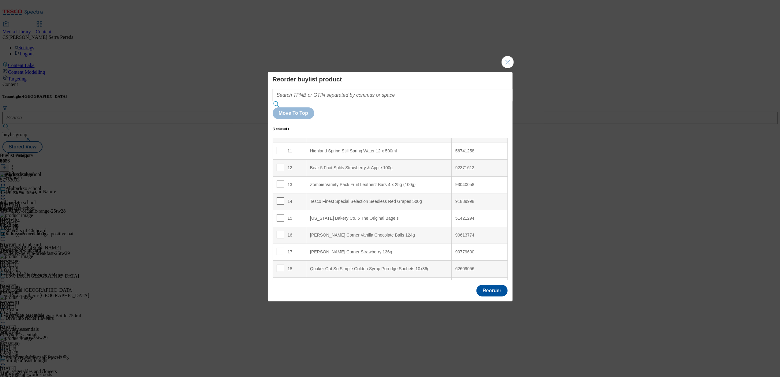
scroll to position [1671, 0]
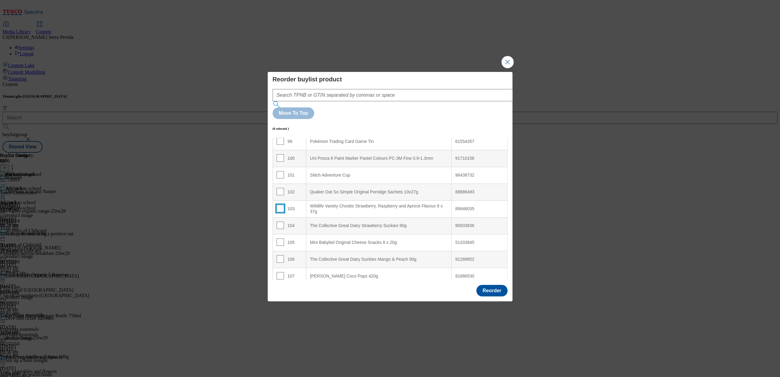
click at [278, 205] on input "Modal" at bounding box center [280, 208] width 7 height 7
checkbox input "true"
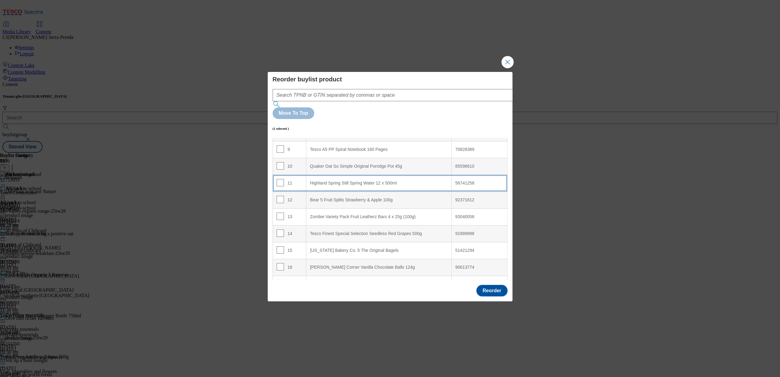
scroll to position [121, 0]
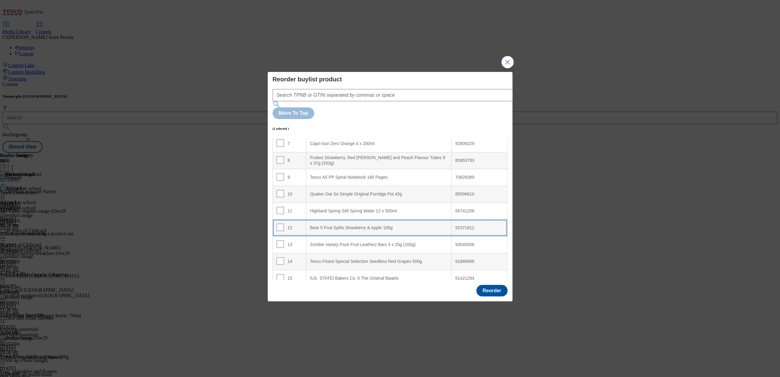
click at [343, 225] on div "Bear 5 Fruit Splits Strawberry & Apple 100g" at bounding box center [379, 228] width 138 height 6
click at [278, 241] on input "Modal" at bounding box center [280, 244] width 7 height 7
checkbox input "true"
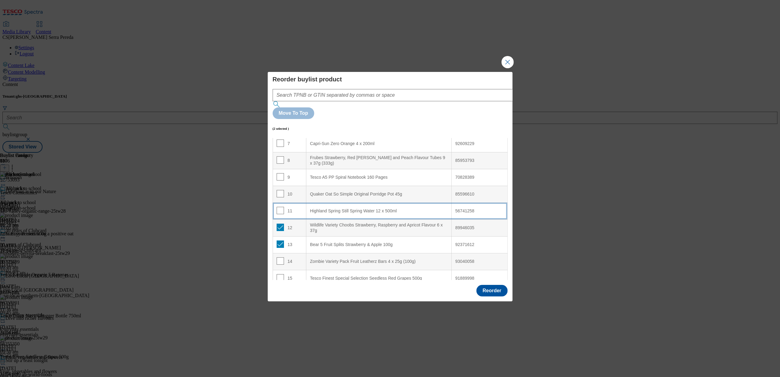
click at [339, 208] on div "Highland Spring Still Spring Water 12 x 500ml" at bounding box center [379, 211] width 138 height 6
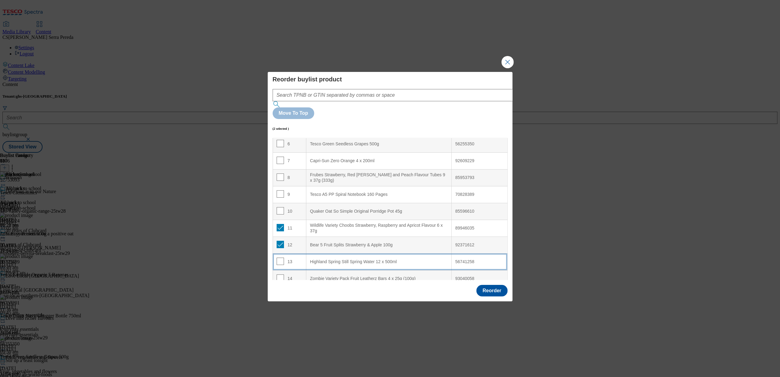
click at [333, 259] on div "Highland Spring Still Spring Water 12 x 500ml" at bounding box center [379, 262] width 138 height 6
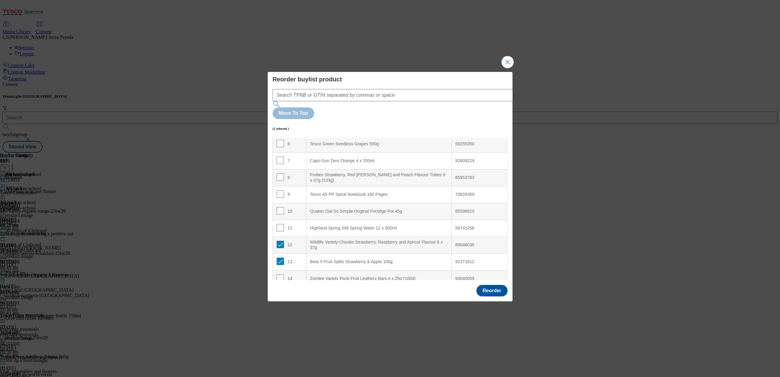
scroll to position [128, 0]
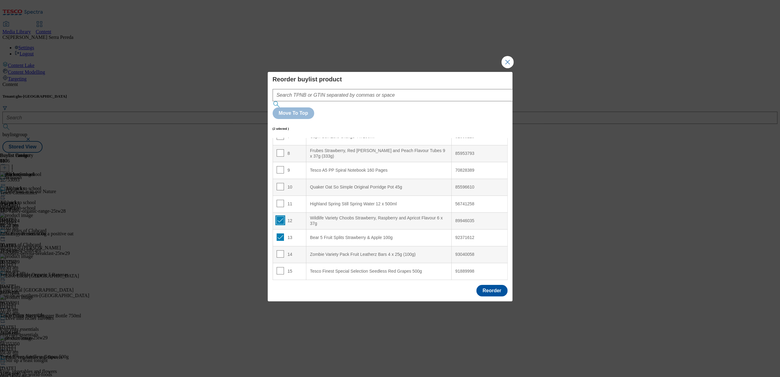
click at [279, 217] on input "Modal" at bounding box center [280, 220] width 7 height 7
checkbox input "false"
click at [279, 233] on input "Modal" at bounding box center [280, 236] width 7 height 7
checkbox input "false"
click at [339, 185] on div "Quaker Oat So Simple Original Porridge Pot 45g" at bounding box center [379, 188] width 138 height 6
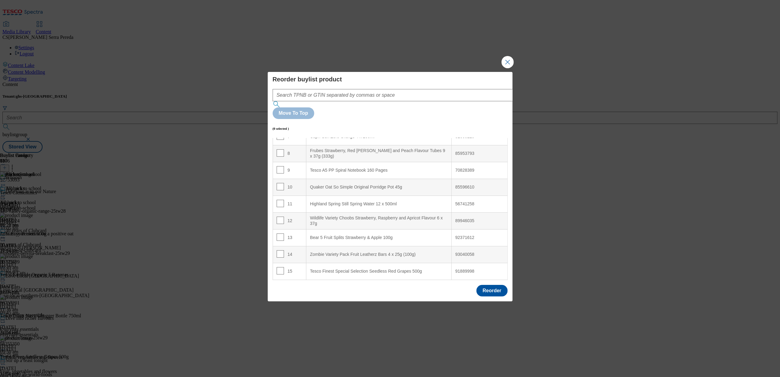
scroll to position [1676, 0]
click at [278, 233] on input "Modal" at bounding box center [280, 236] width 7 height 7
checkbox input "true"
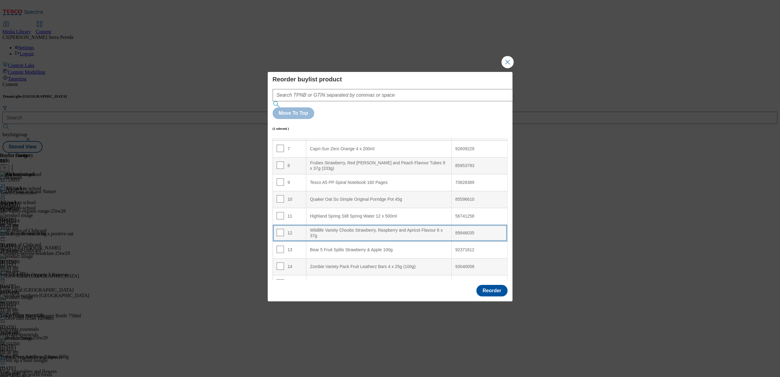
scroll to position [176, 0]
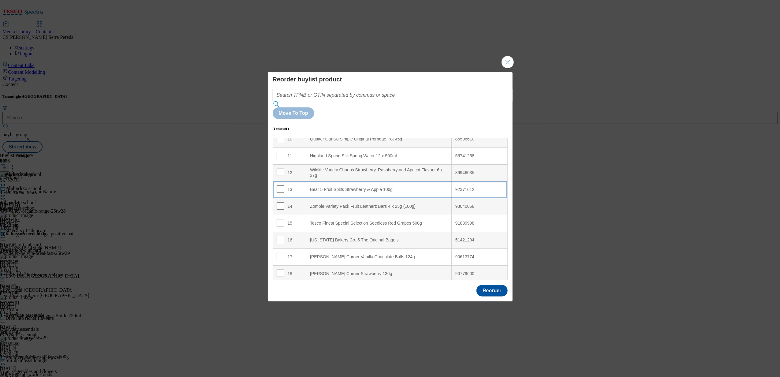
click at [352, 181] on 100g "Bear 5 Fruit Splits Strawberry & Apple 100g" at bounding box center [378, 189] width 145 height 17
click at [281, 185] on input "Modal" at bounding box center [280, 188] width 7 height 7
checkbox input "false"
click at [493, 285] on button "Reorder" at bounding box center [491, 291] width 31 height 12
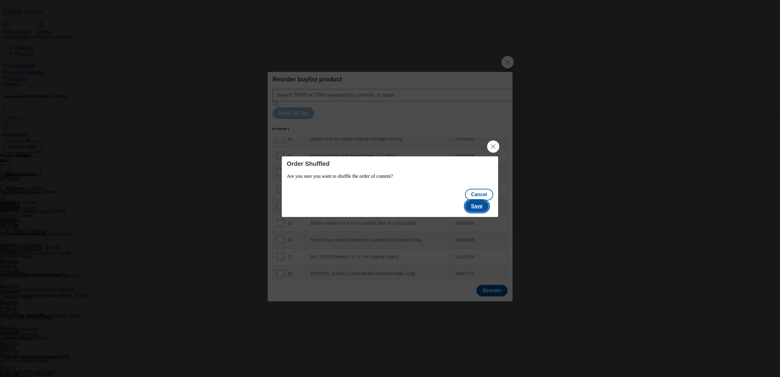
click at [482, 200] on button "Save" at bounding box center [477, 206] width 24 height 12
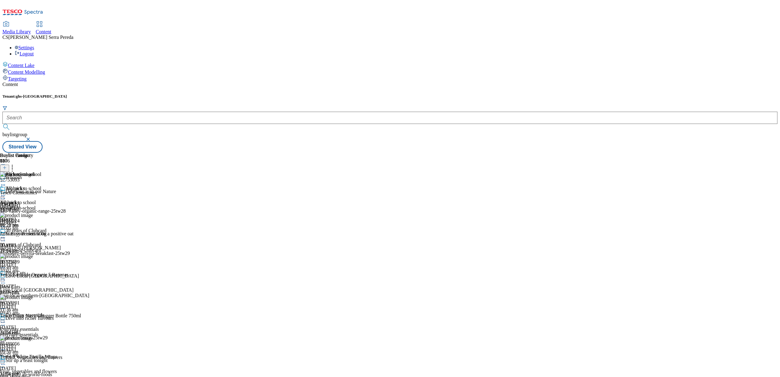
scroll to position [665, 0]
click at [41, 192] on div at bounding box center [20, 195] width 41 height 7
click at [28, 206] on div "Edit" at bounding box center [20, 208] width 16 height 5
click at [41, 192] on div at bounding box center [20, 195] width 41 height 7
click at [19, 206] on icon at bounding box center [17, 208] width 4 height 4
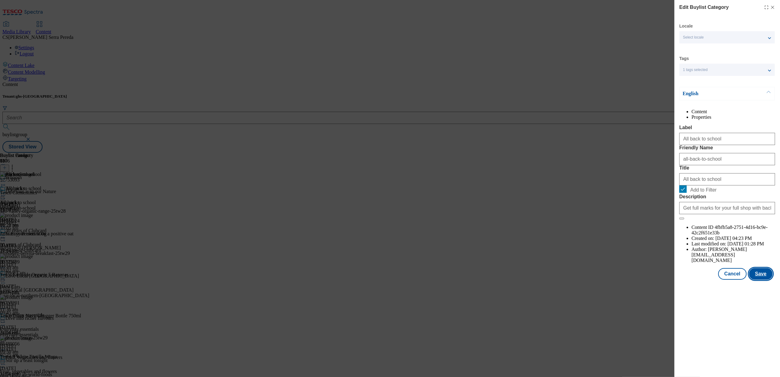
click at [762, 280] on button "Save" at bounding box center [761, 274] width 24 height 12
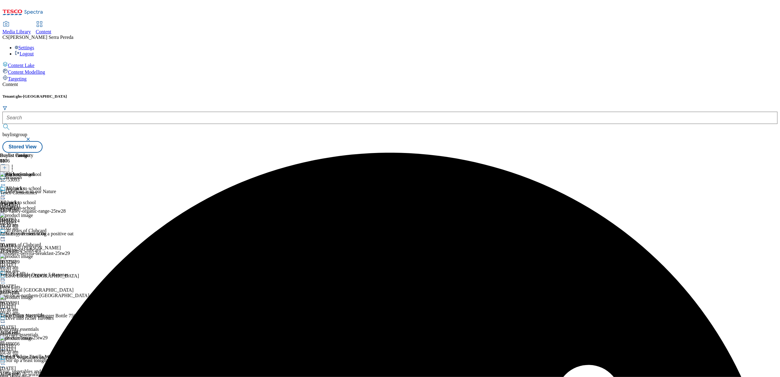
click at [41, 192] on div at bounding box center [20, 195] width 41 height 7
click at [33, 234] on span "Preview" at bounding box center [26, 236] width 14 height 5
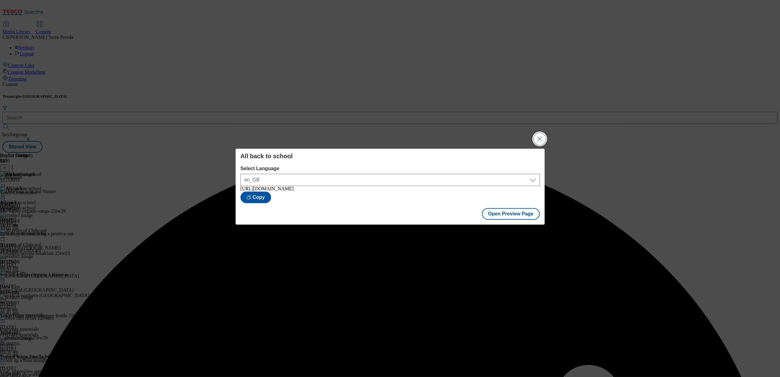
click at [536, 133] on button "Close Modal" at bounding box center [540, 139] width 12 height 12
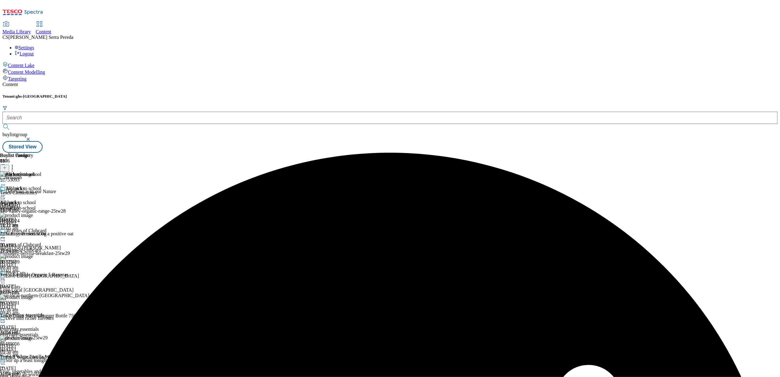
click at [6, 192] on icon at bounding box center [3, 195] width 6 height 6
click at [32, 256] on span "Publish" at bounding box center [25, 258] width 13 height 5
